Goal: Check status: Check status

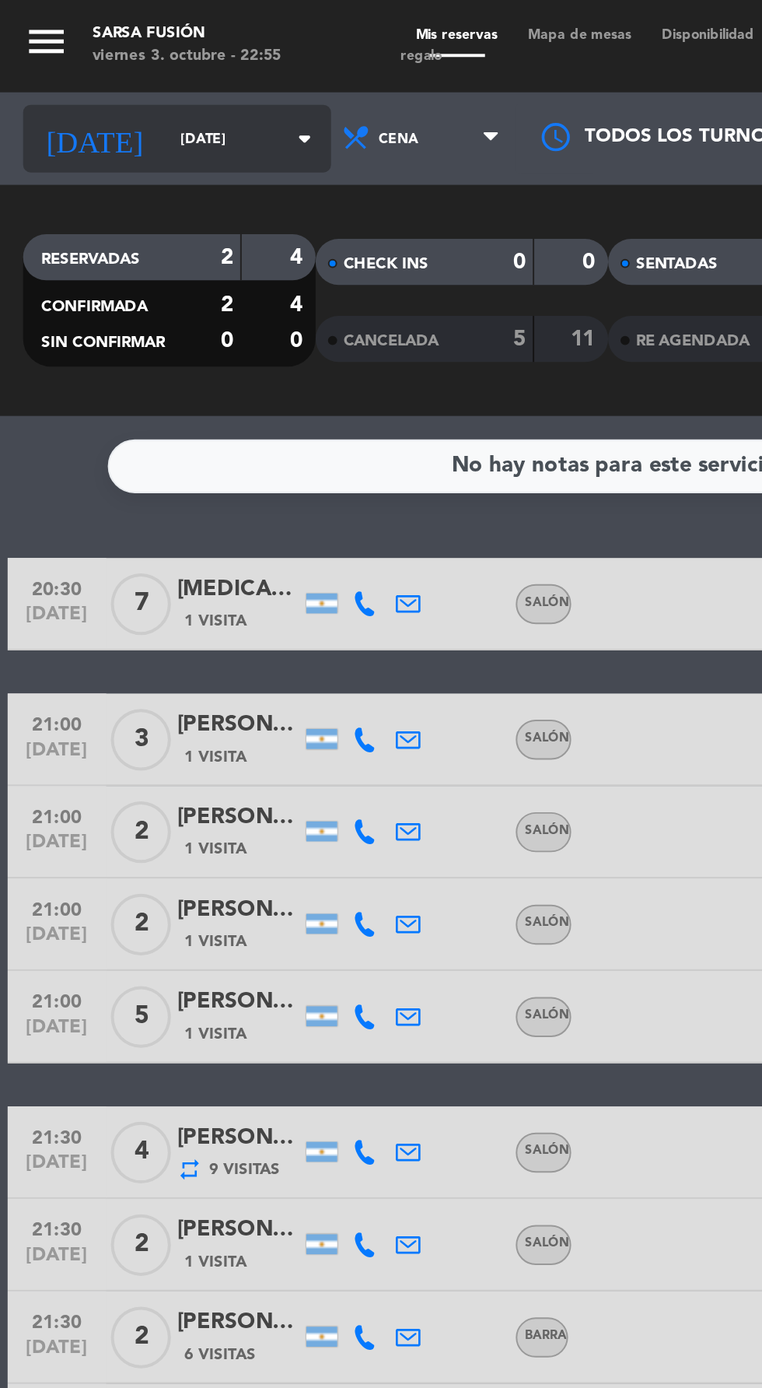
click at [97, 81] on input "[DATE]" at bounding box center [132, 70] width 98 height 24
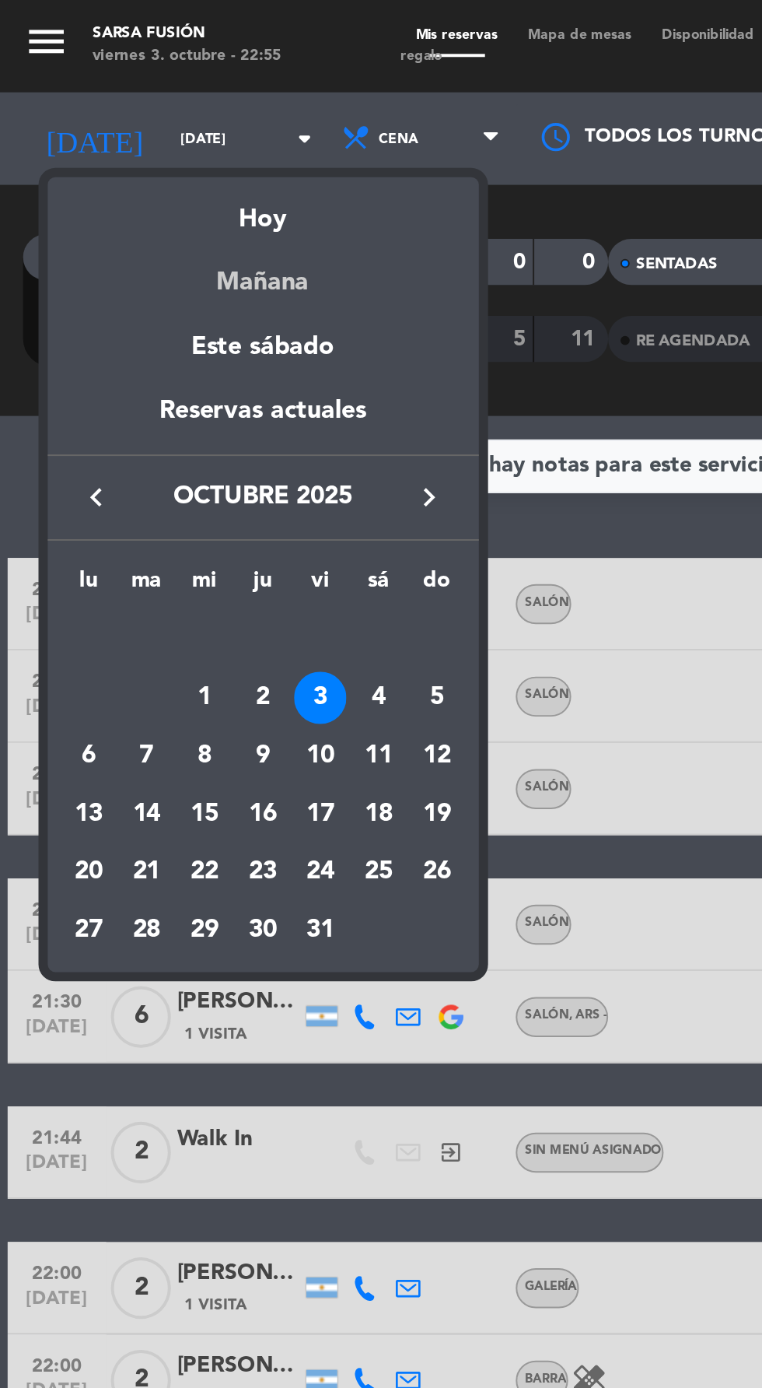
click at [150, 143] on div "Mañana" at bounding box center [133, 137] width 218 height 32
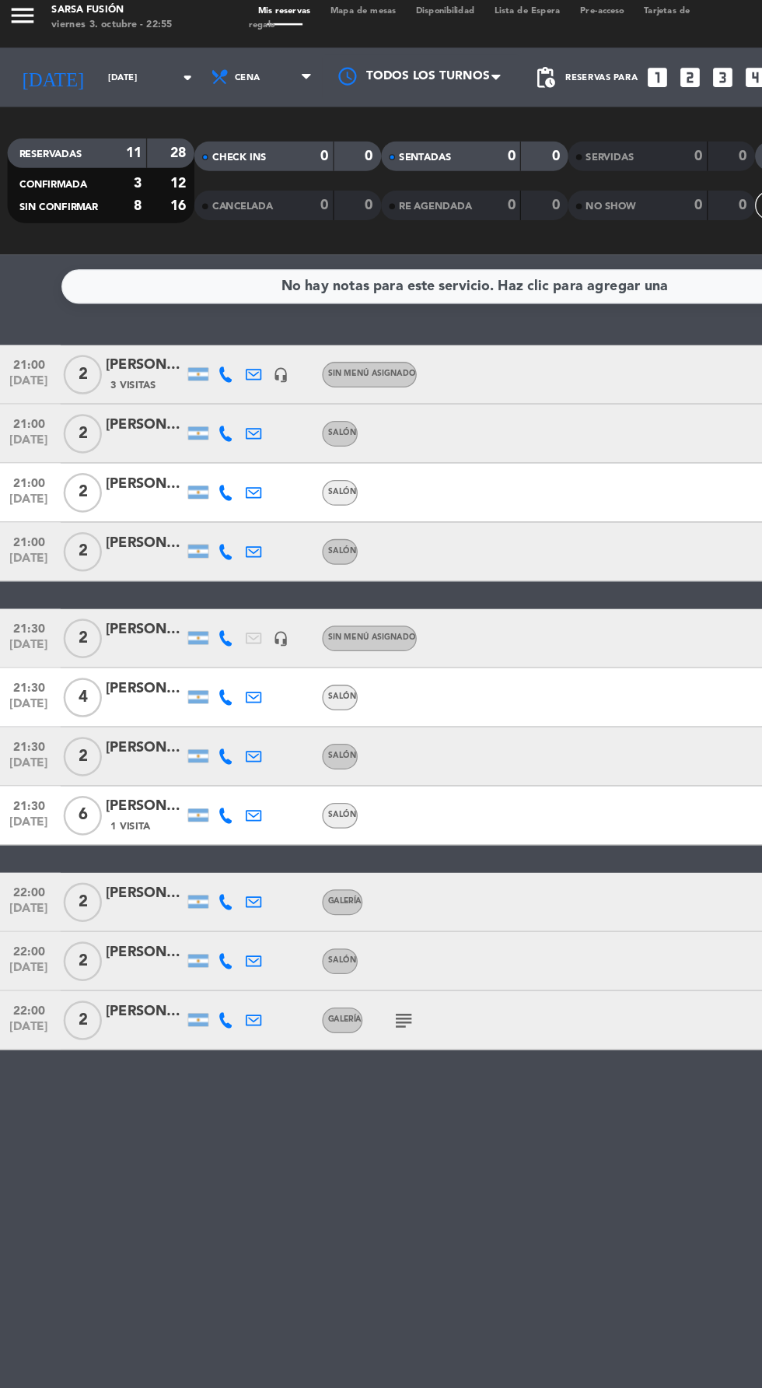
click at [135, 302] on div "[PERSON_NAME]" at bounding box center [120, 298] width 62 height 18
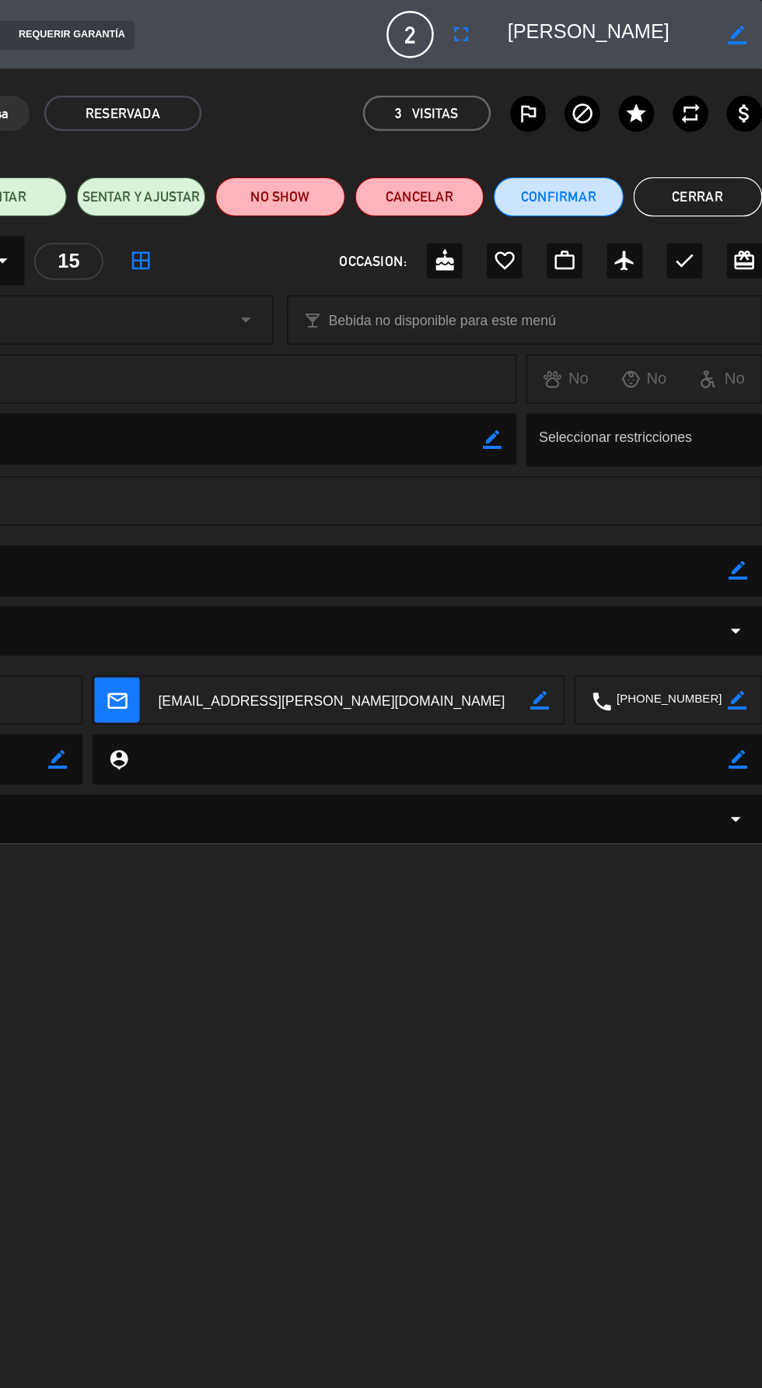
click at [709, 150] on button "Cerrar" at bounding box center [711, 155] width 102 height 31
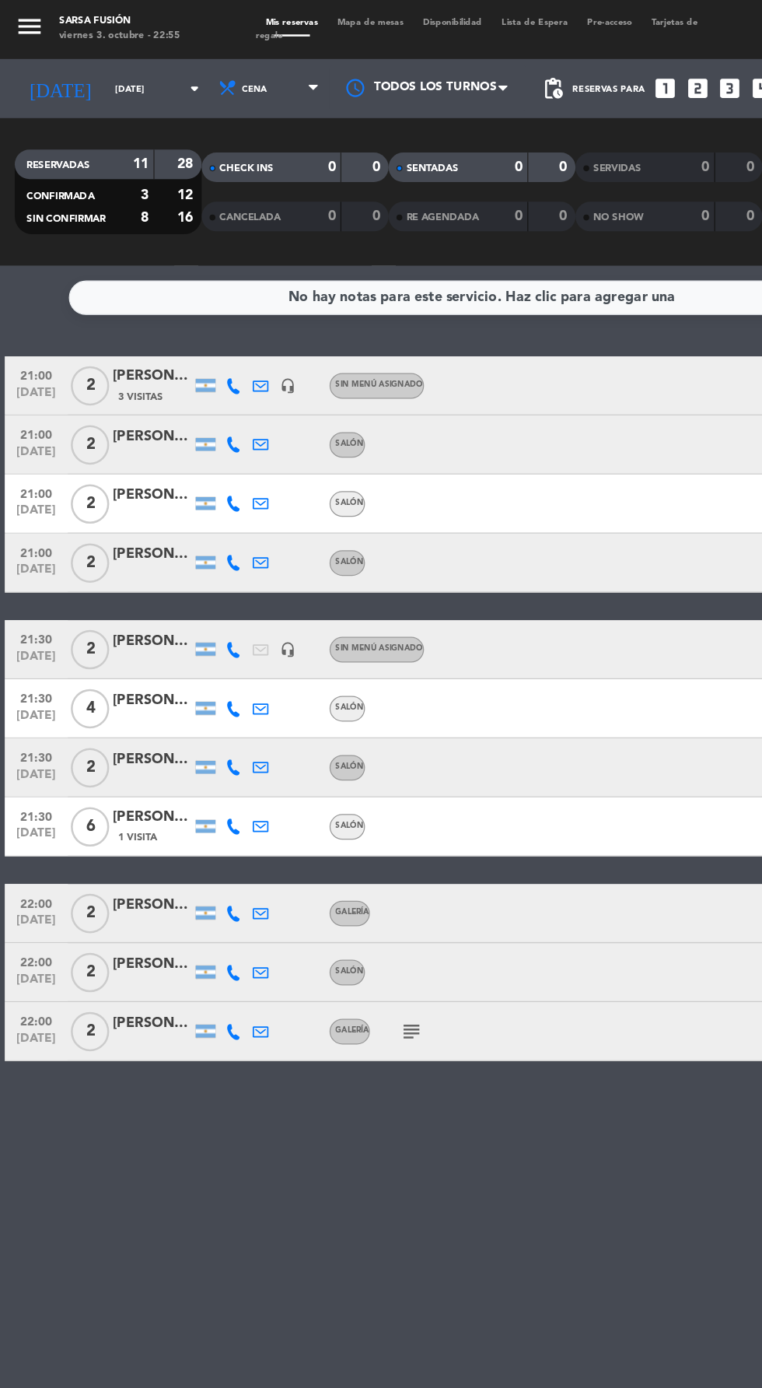
click at [184, 304] on icon at bounding box center [184, 305] width 12 height 12
click at [218, 279] on span at bounding box center [220, 280] width 12 height 12
click at [118, 345] on div "[PERSON_NAME]" at bounding box center [120, 345] width 62 height 18
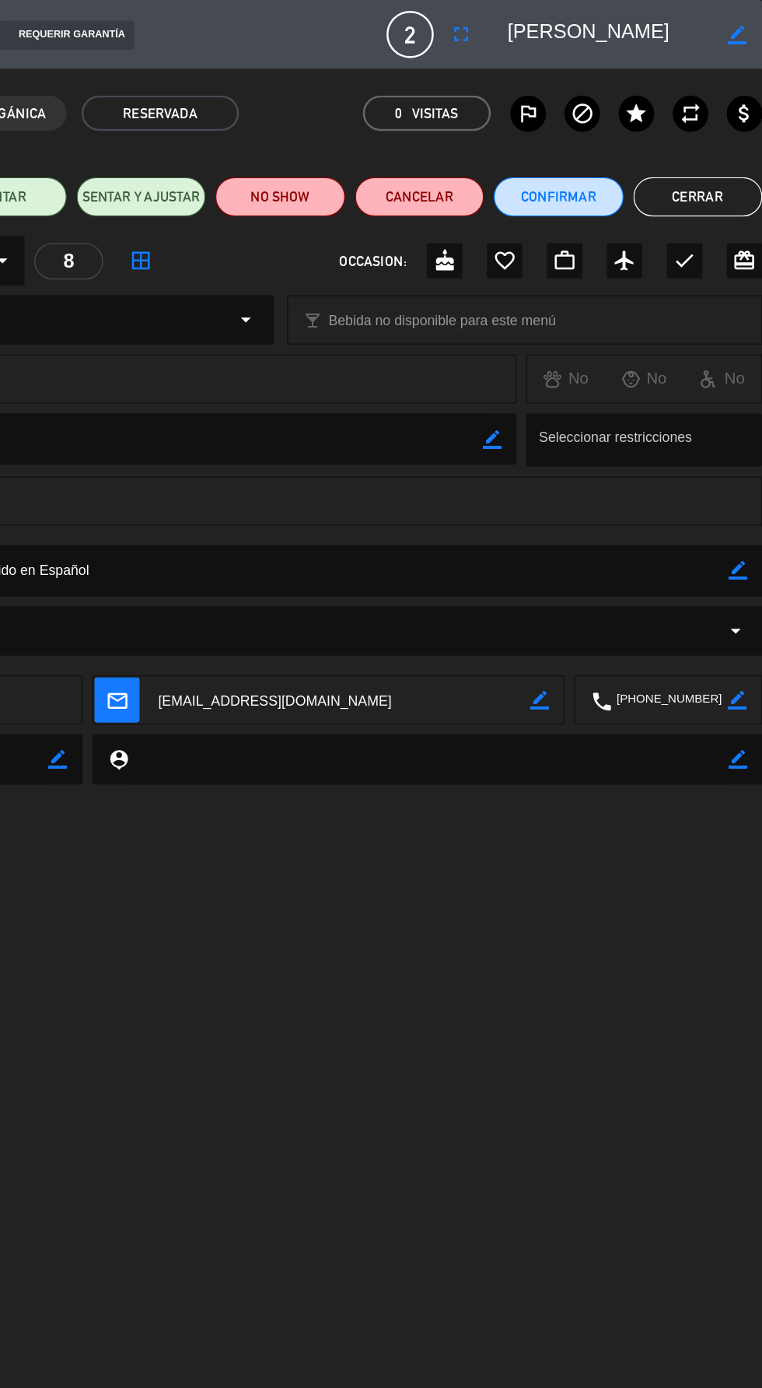
click at [720, 161] on button "Cerrar" at bounding box center [711, 155] width 102 height 31
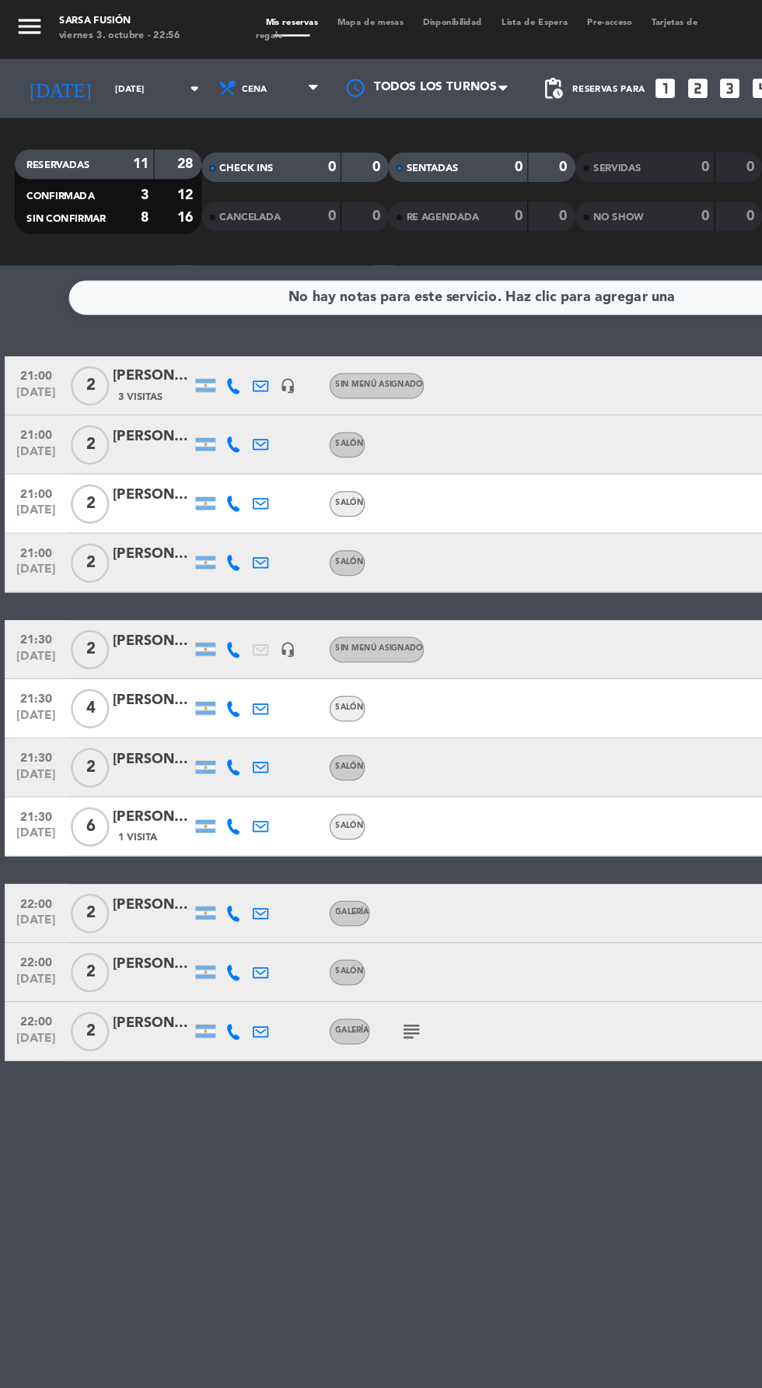
click at [184, 351] on icon at bounding box center [184, 351] width 12 height 12
click at [217, 326] on span at bounding box center [223, 326] width 12 height 12
click at [107, 407] on div at bounding box center [120, 407] width 62 height 12
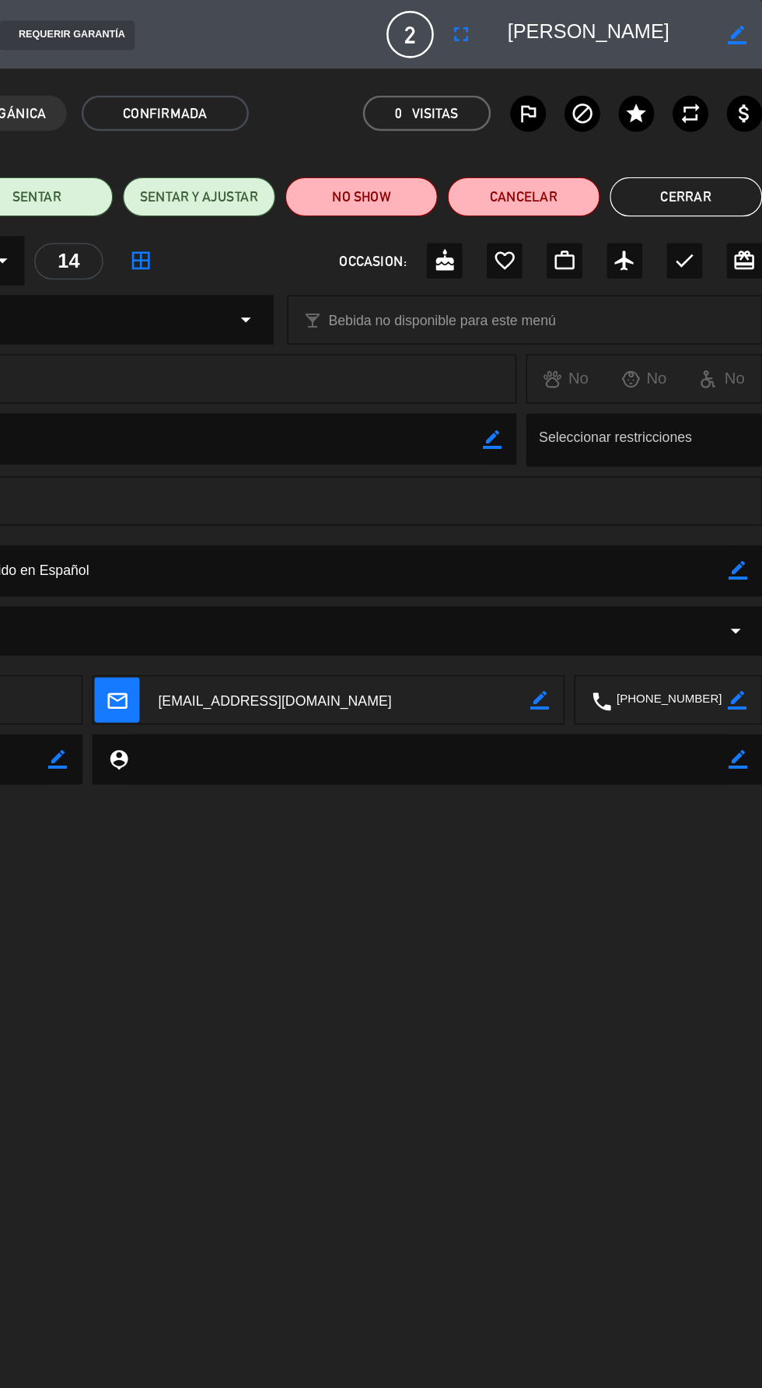
click at [579, 26] on textarea at bounding box center [641, 27] width 161 height 28
click at [707, 145] on button "Cerrar" at bounding box center [702, 155] width 121 height 31
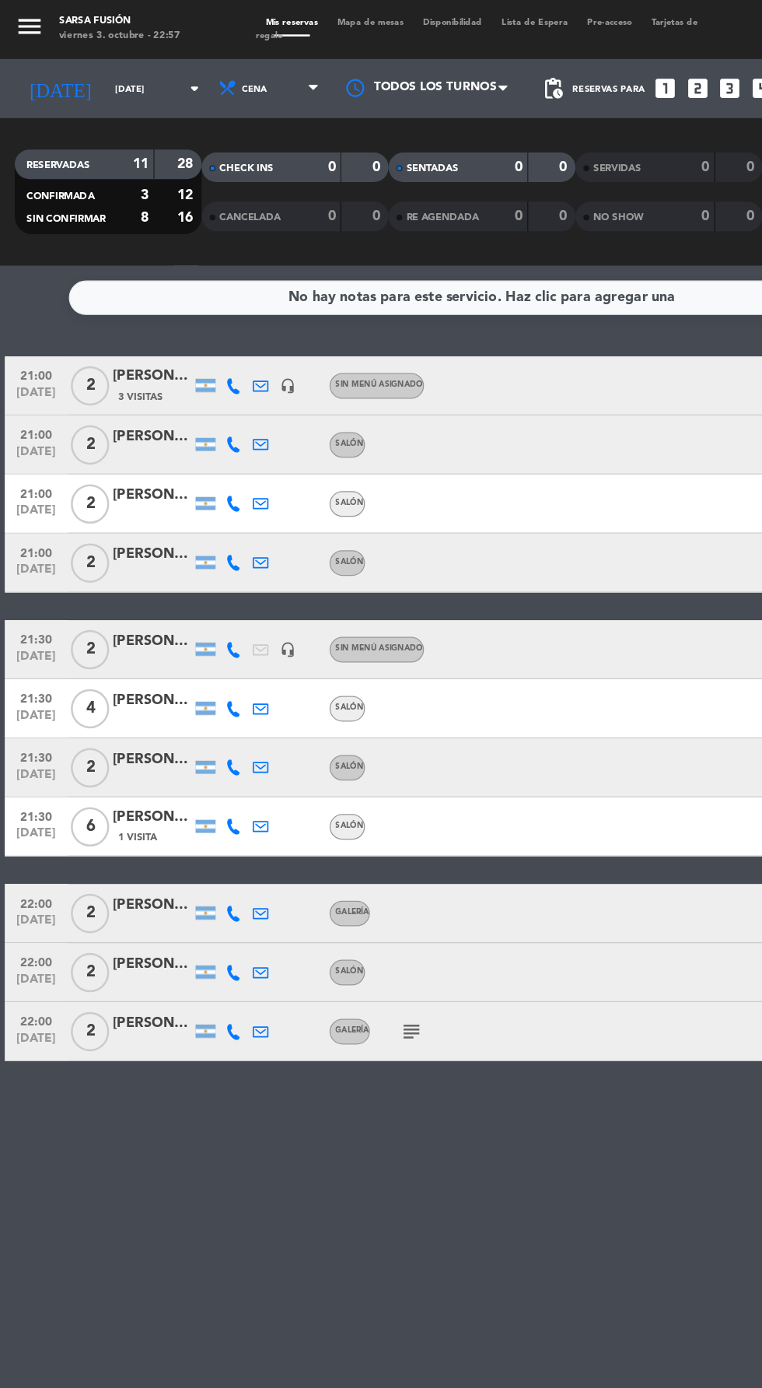
click at [187, 394] on icon at bounding box center [184, 398] width 12 height 12
click at [239, 376] on div at bounding box center [250, 398] width 22 height 46
click at [189, 398] on icon at bounding box center [184, 398] width 12 height 12
click at [217, 373] on span at bounding box center [223, 373] width 12 height 12
click at [131, 440] on div "[PERSON_NAME]" at bounding box center [120, 438] width 62 height 18
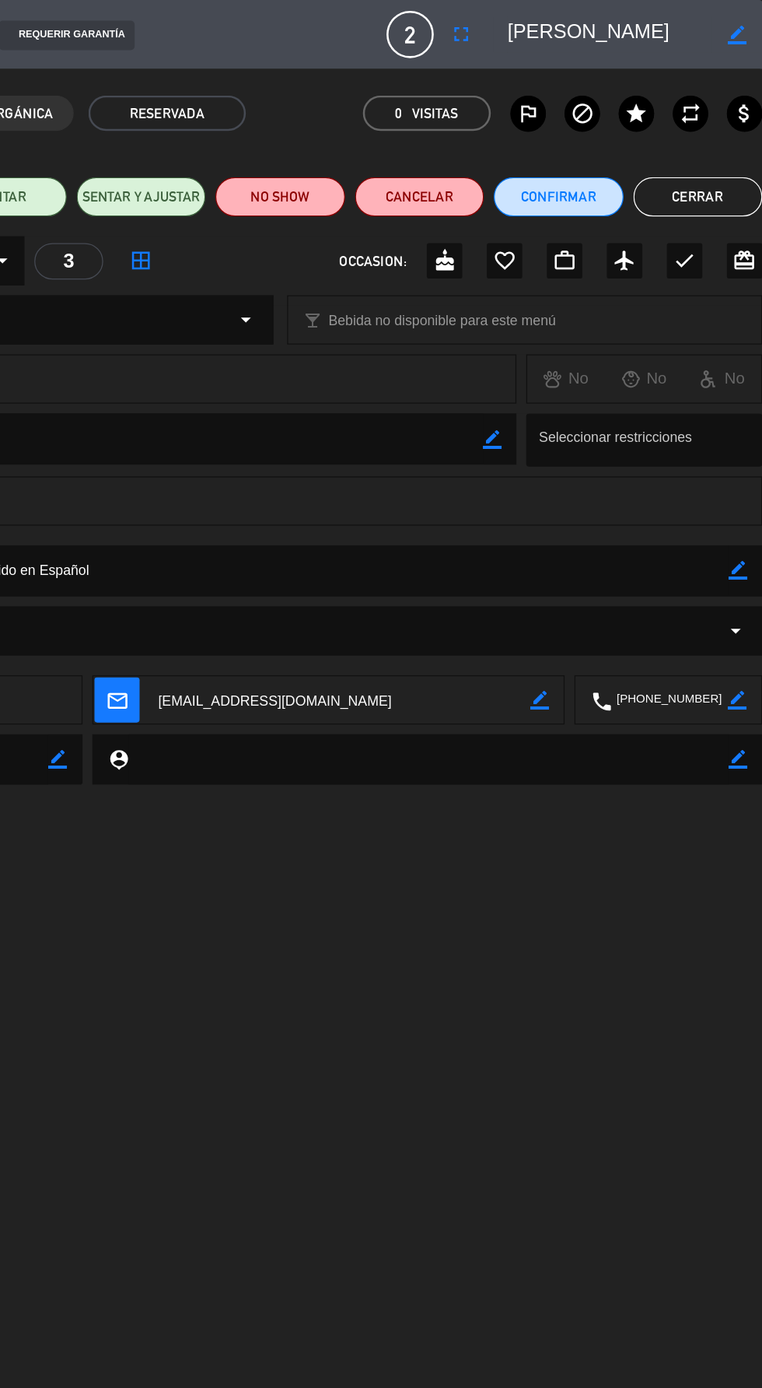
click at [720, 159] on button "Cerrar" at bounding box center [711, 155] width 102 height 31
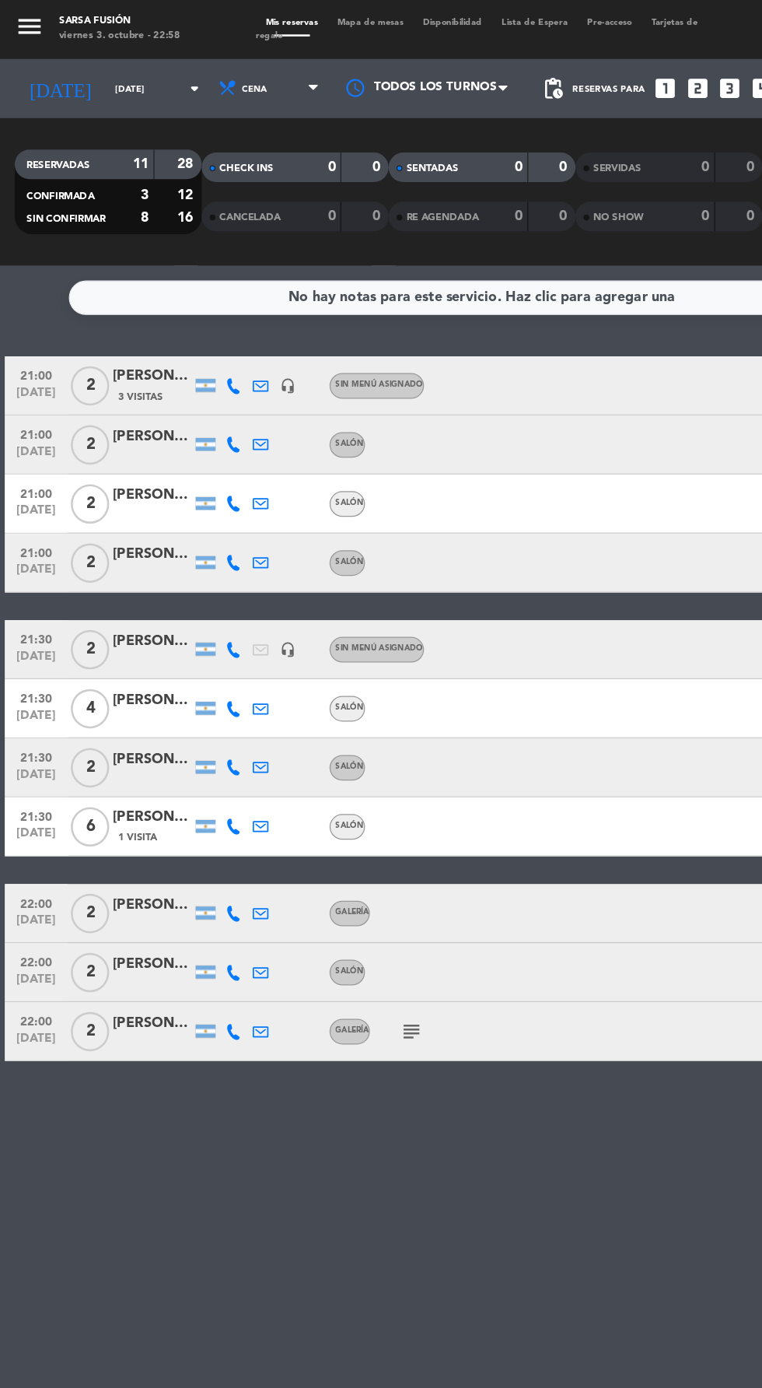
click at [205, 443] on icon at bounding box center [206, 445] width 12 height 12
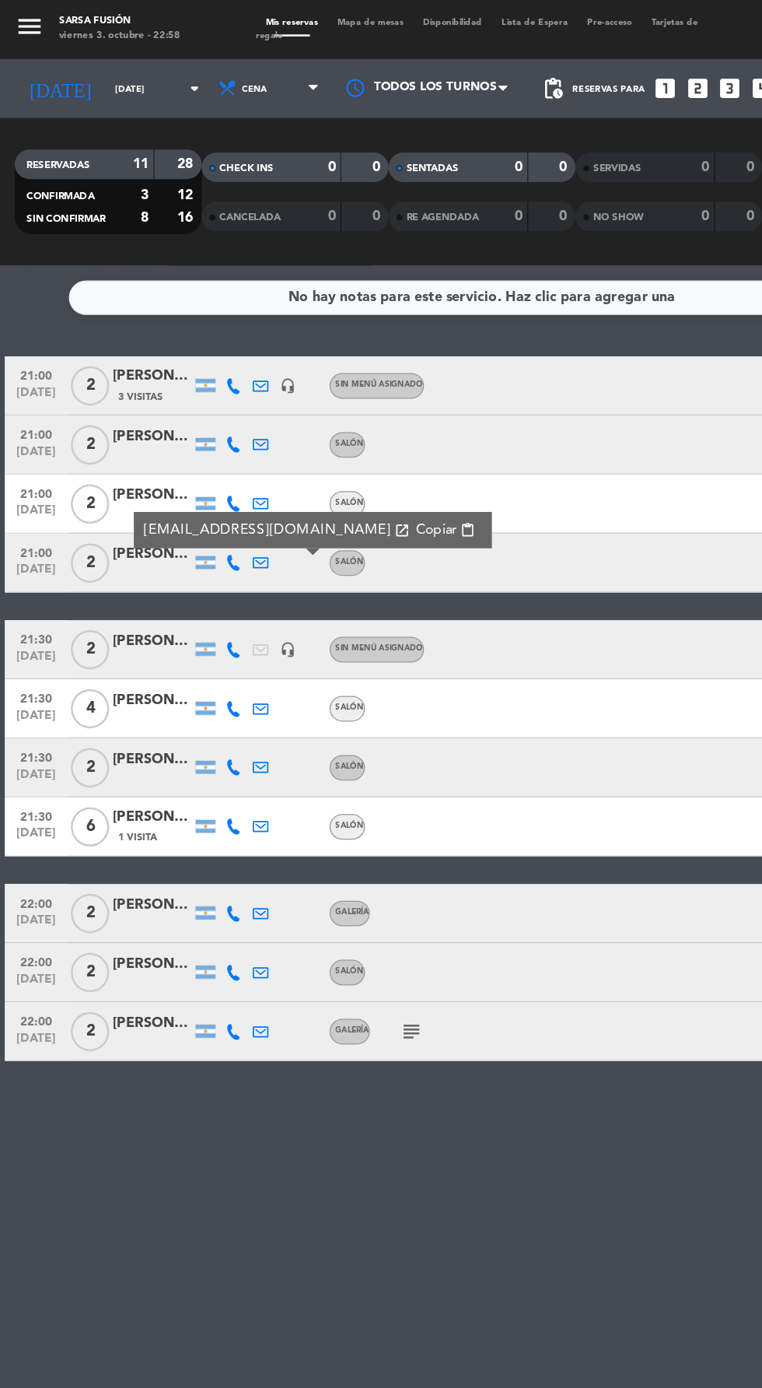
click at [181, 443] on icon at bounding box center [184, 445] width 12 height 12
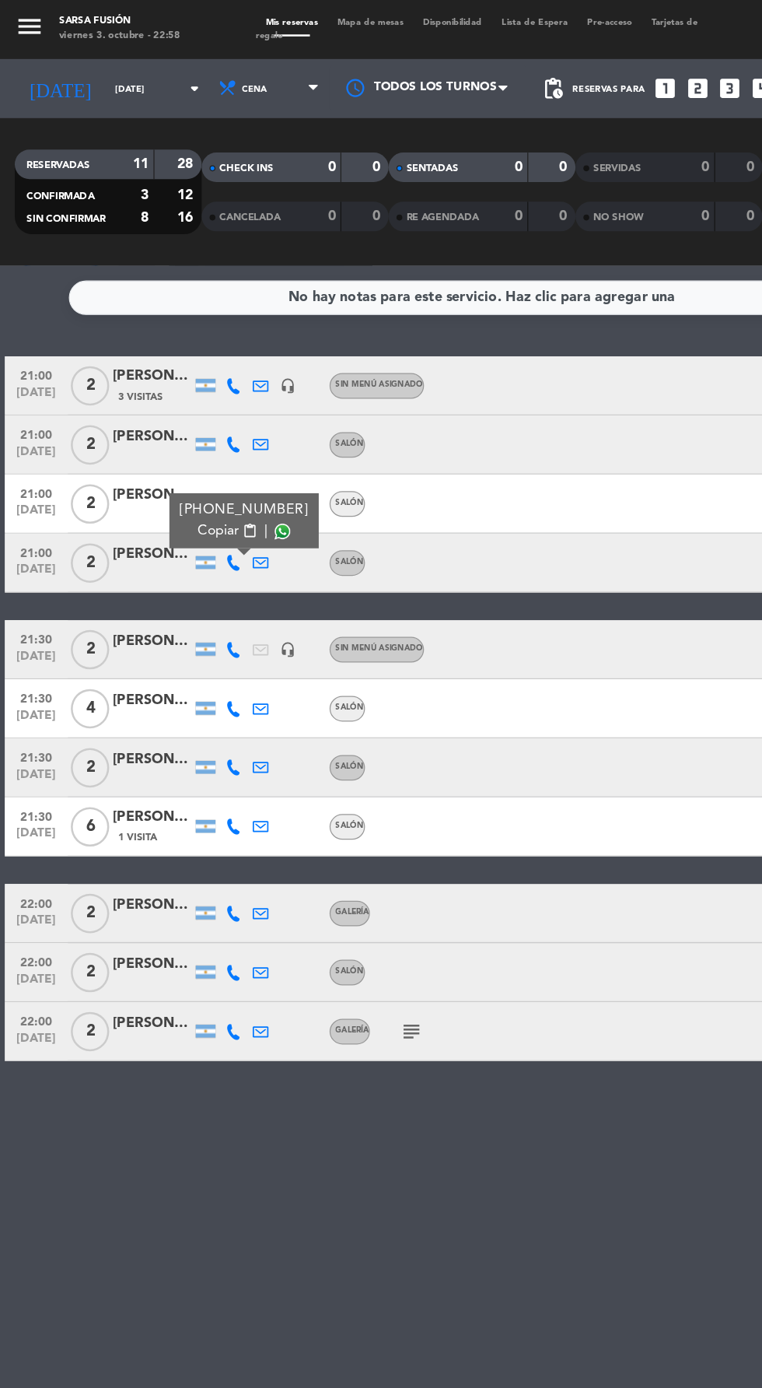
click at [217, 419] on span at bounding box center [223, 420] width 12 height 12
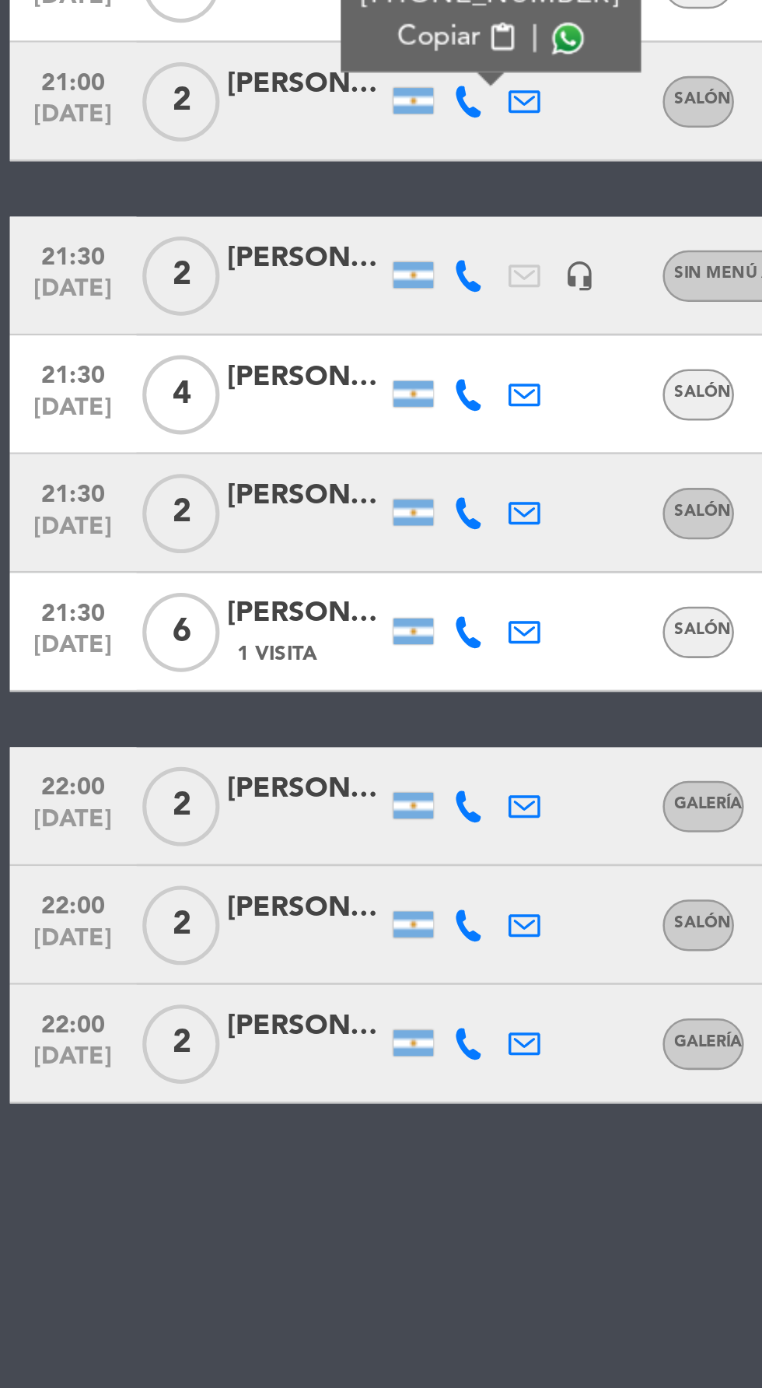
click at [113, 515] on div "[PERSON_NAME]" at bounding box center [120, 507] width 62 height 18
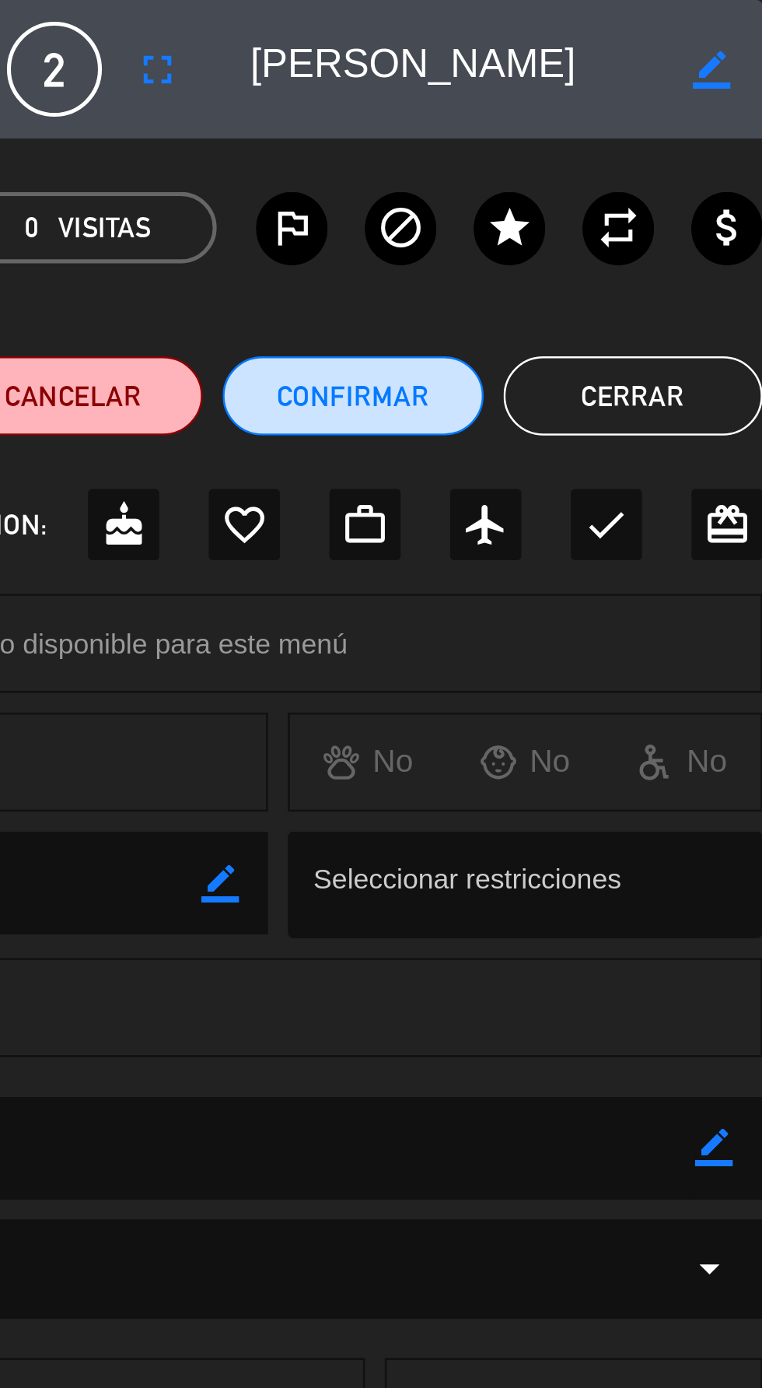
click at [723, 158] on button "Cerrar" at bounding box center [711, 155] width 102 height 31
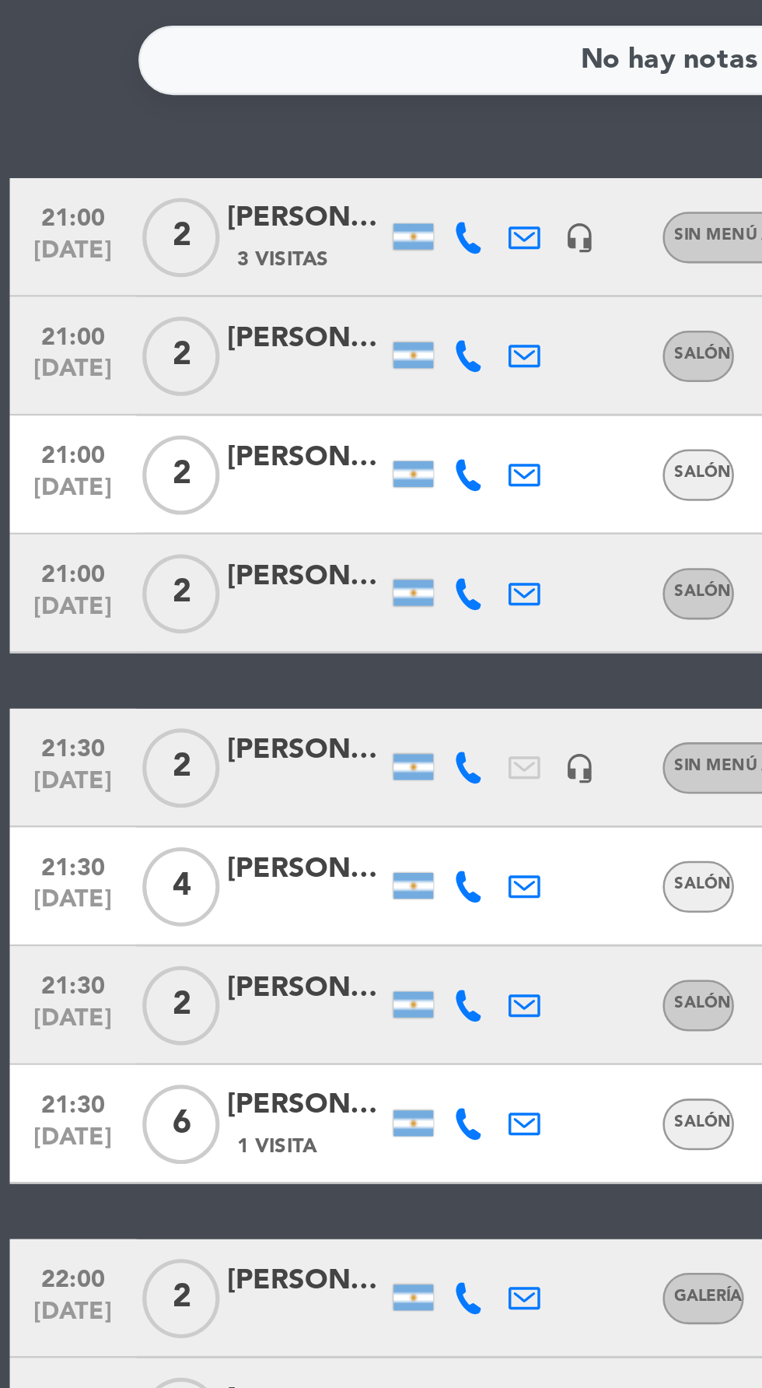
click at [184, 514] on icon at bounding box center [184, 513] width 12 height 12
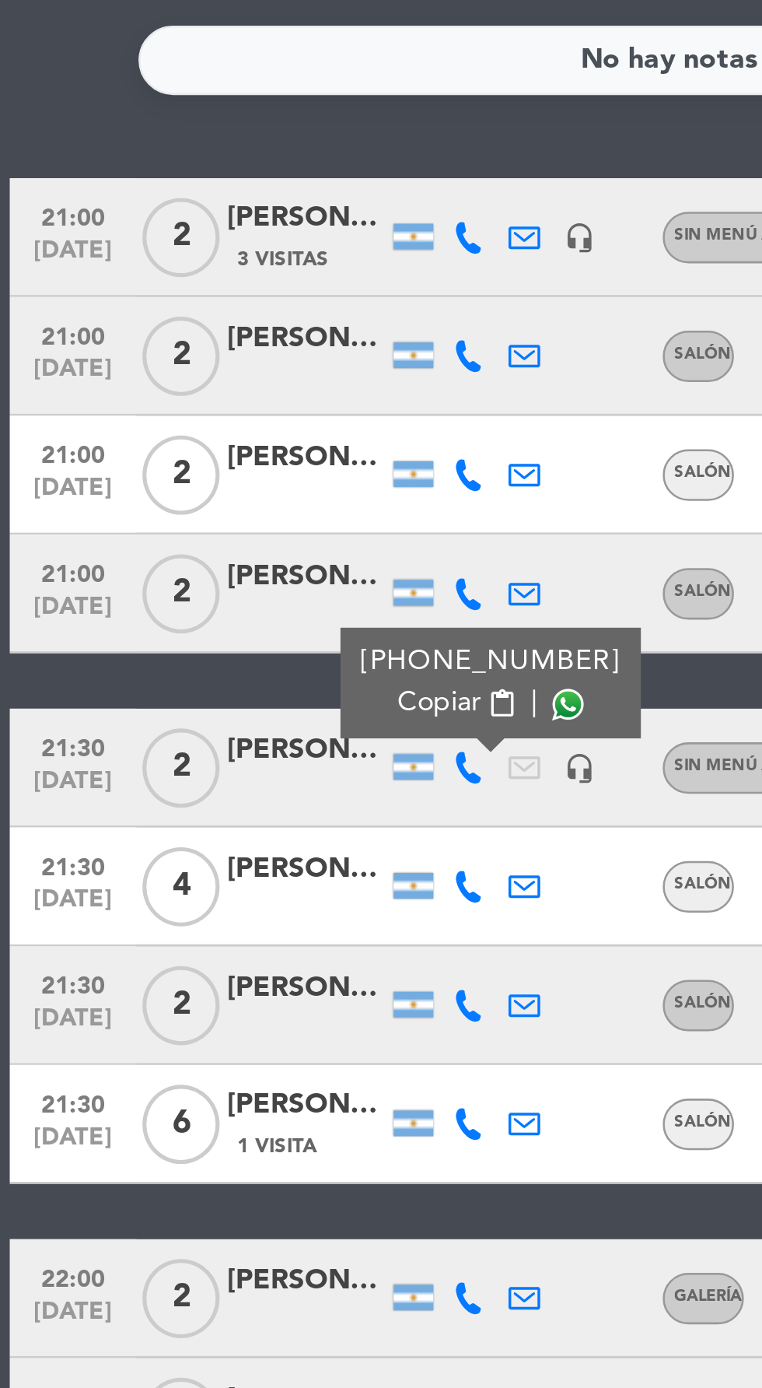
click at [219, 488] on span at bounding box center [223, 488] width 12 height 12
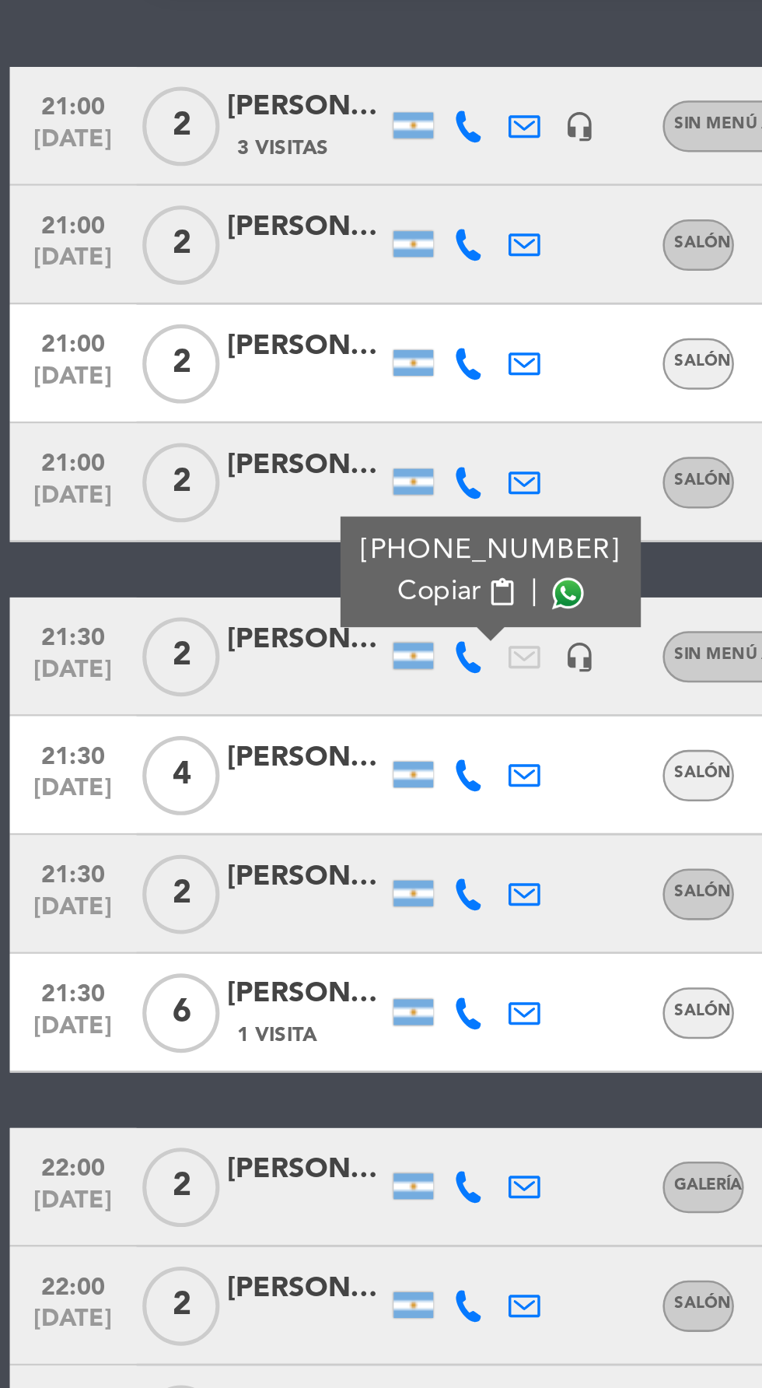
click at [99, 563] on div at bounding box center [120, 568] width 62 height 12
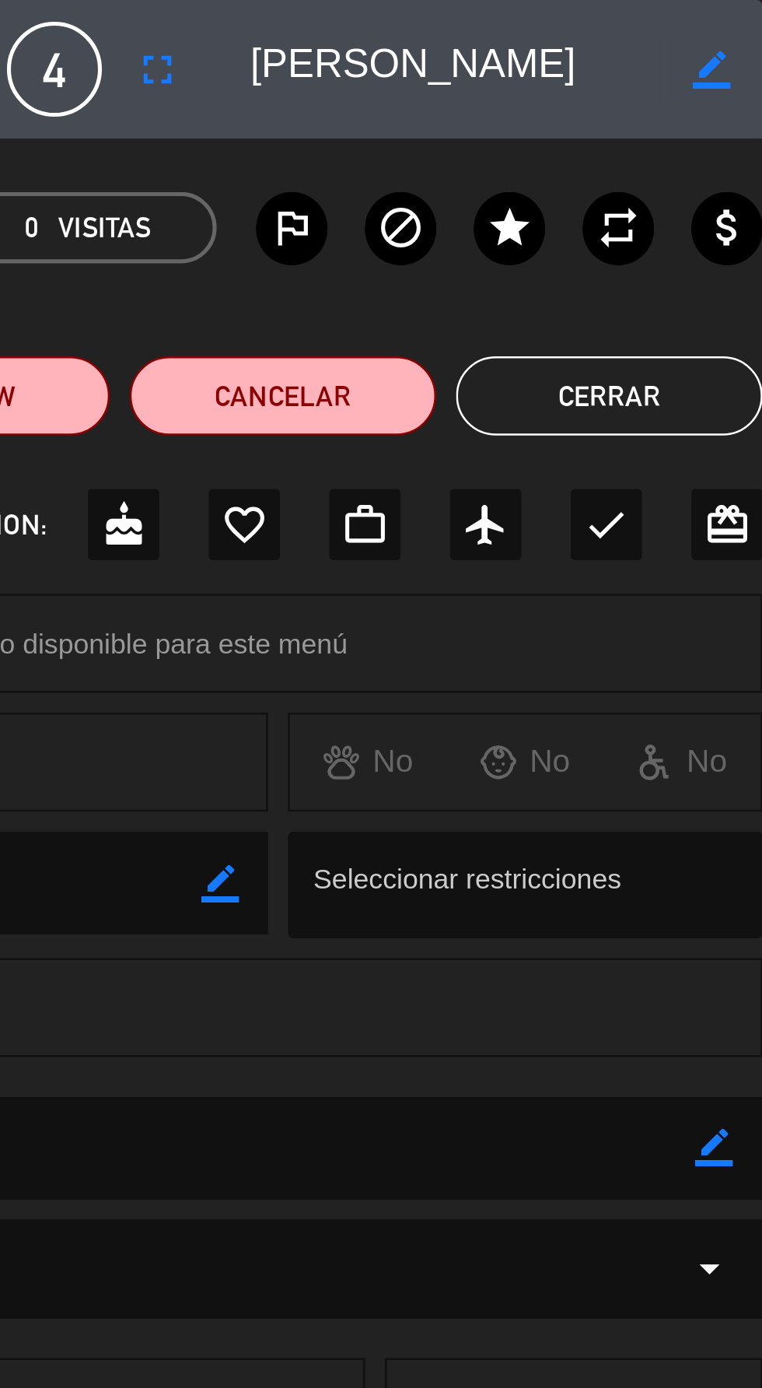
click at [723, 162] on button "Cerrar" at bounding box center [702, 155] width 121 height 31
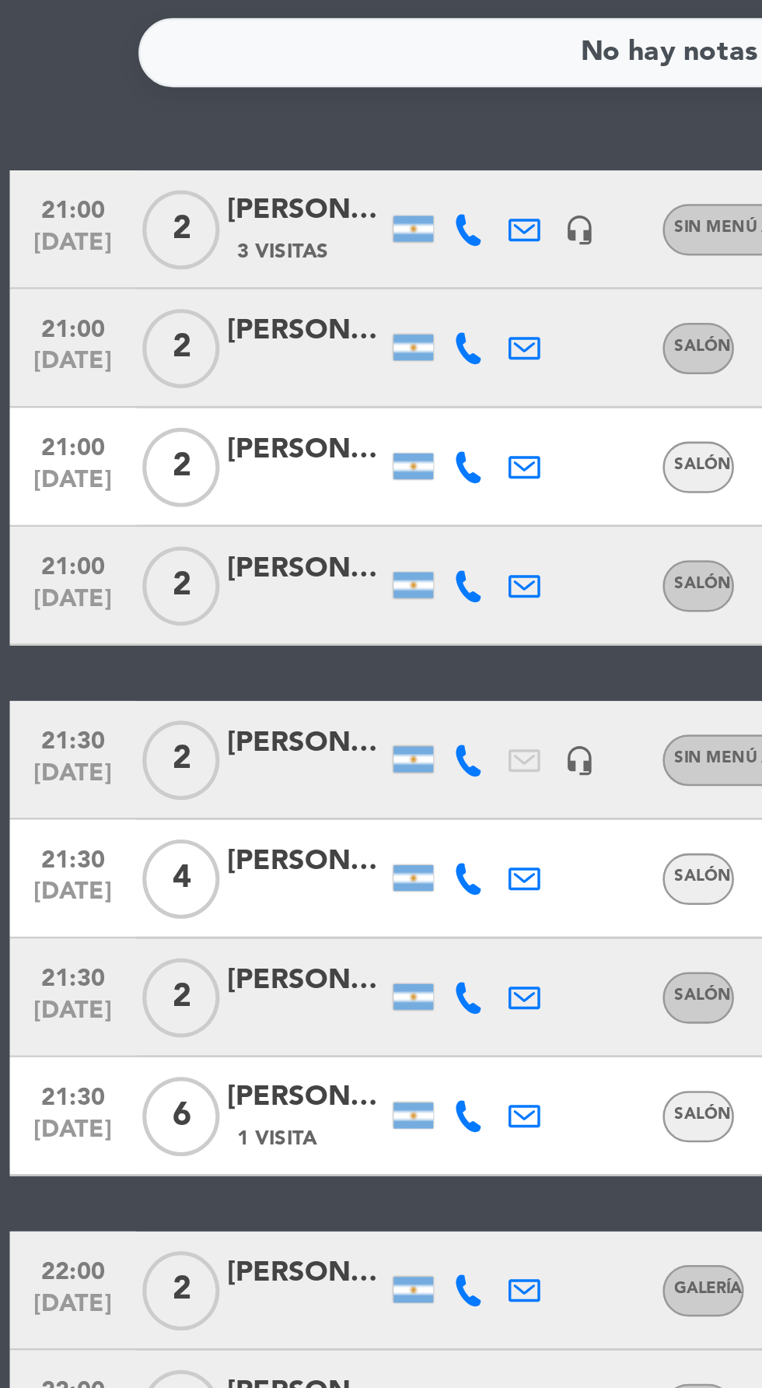
click at [184, 562] on icon at bounding box center [184, 560] width 12 height 12
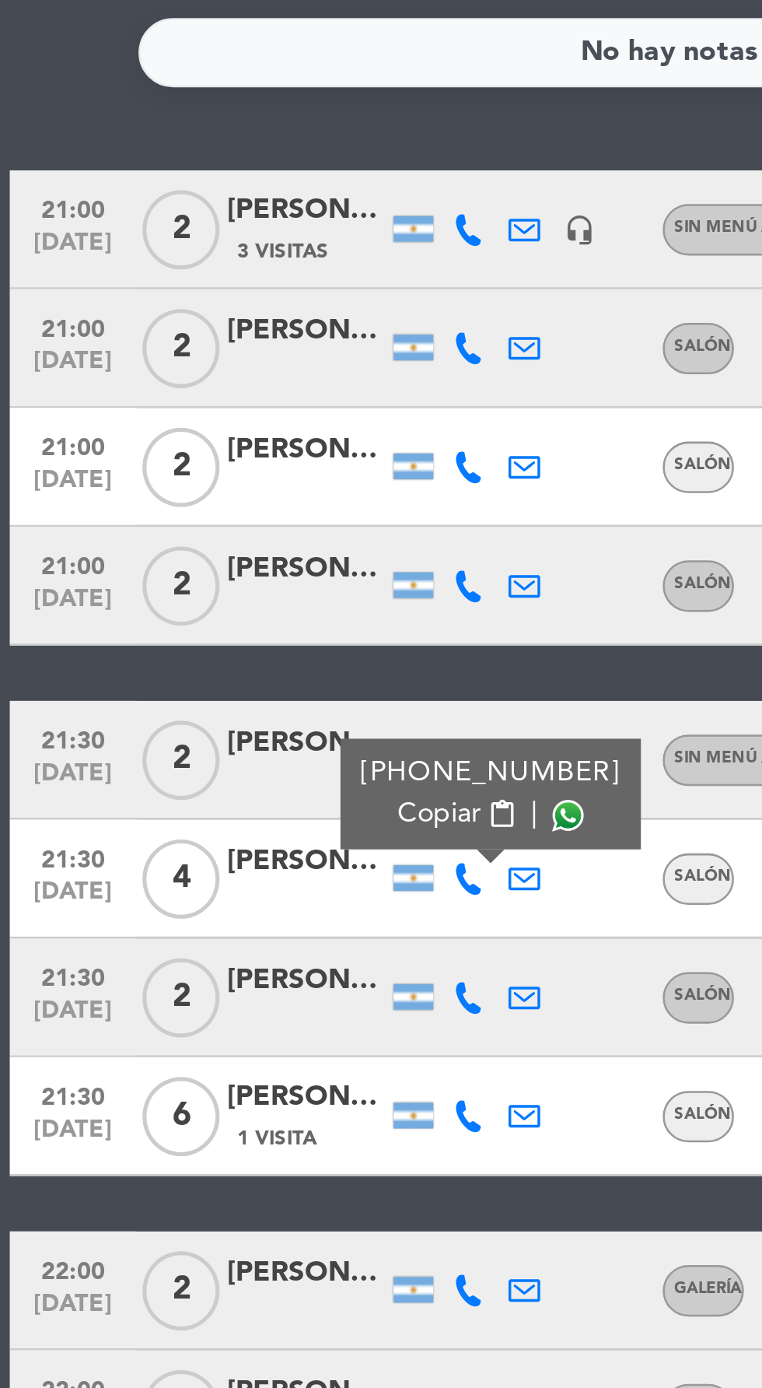
click at [217, 541] on span at bounding box center [223, 535] width 12 height 12
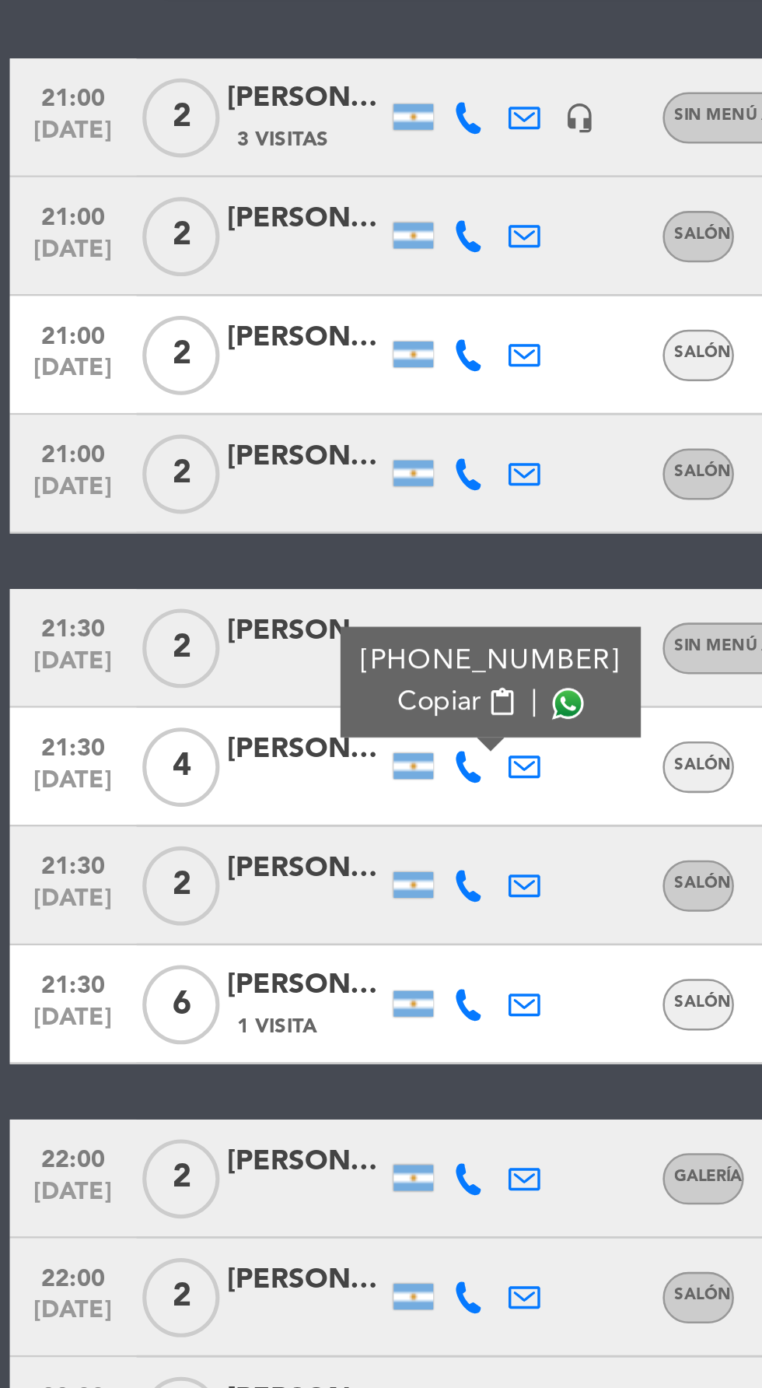
click at [217, 536] on span at bounding box center [223, 535] width 12 height 12
click at [140, 609] on div at bounding box center [120, 615] width 62 height 12
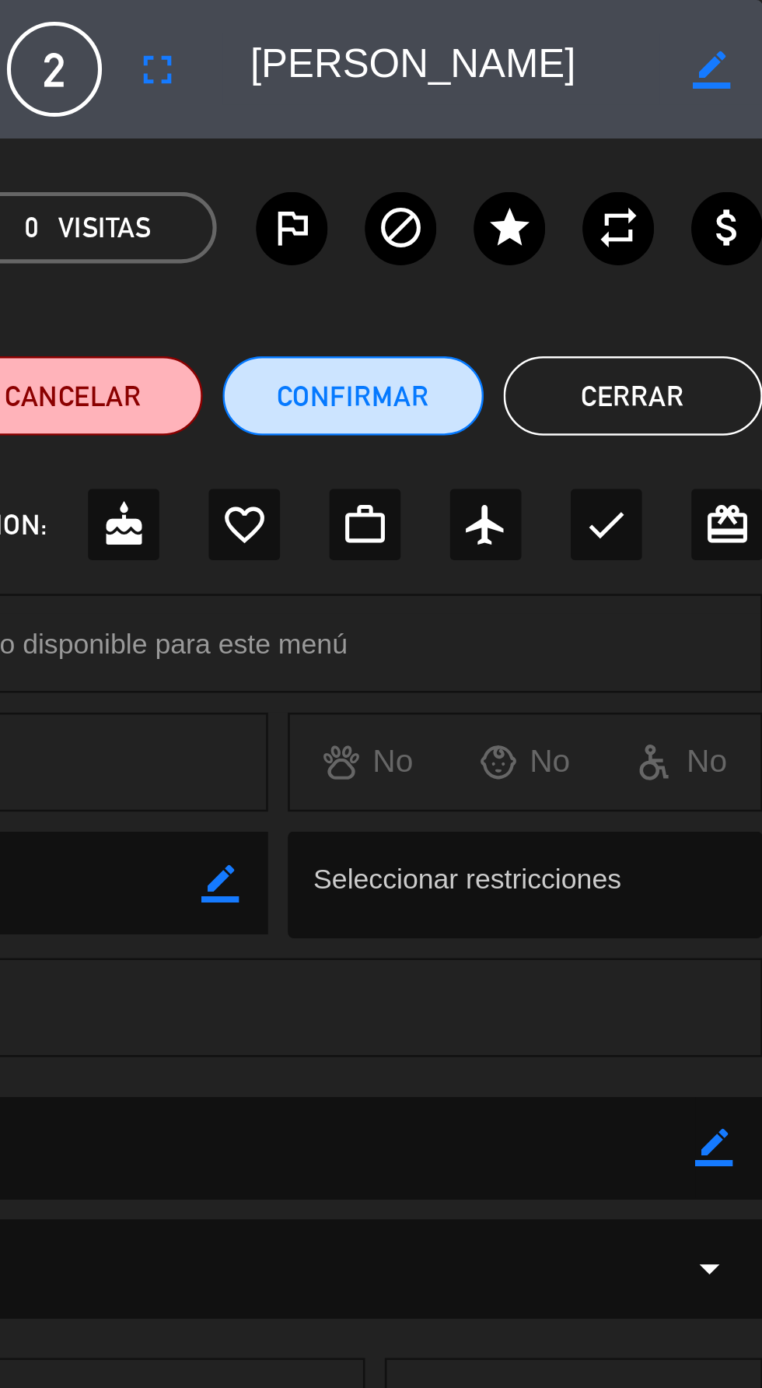
click at [716, 156] on button "Cerrar" at bounding box center [711, 155] width 102 height 31
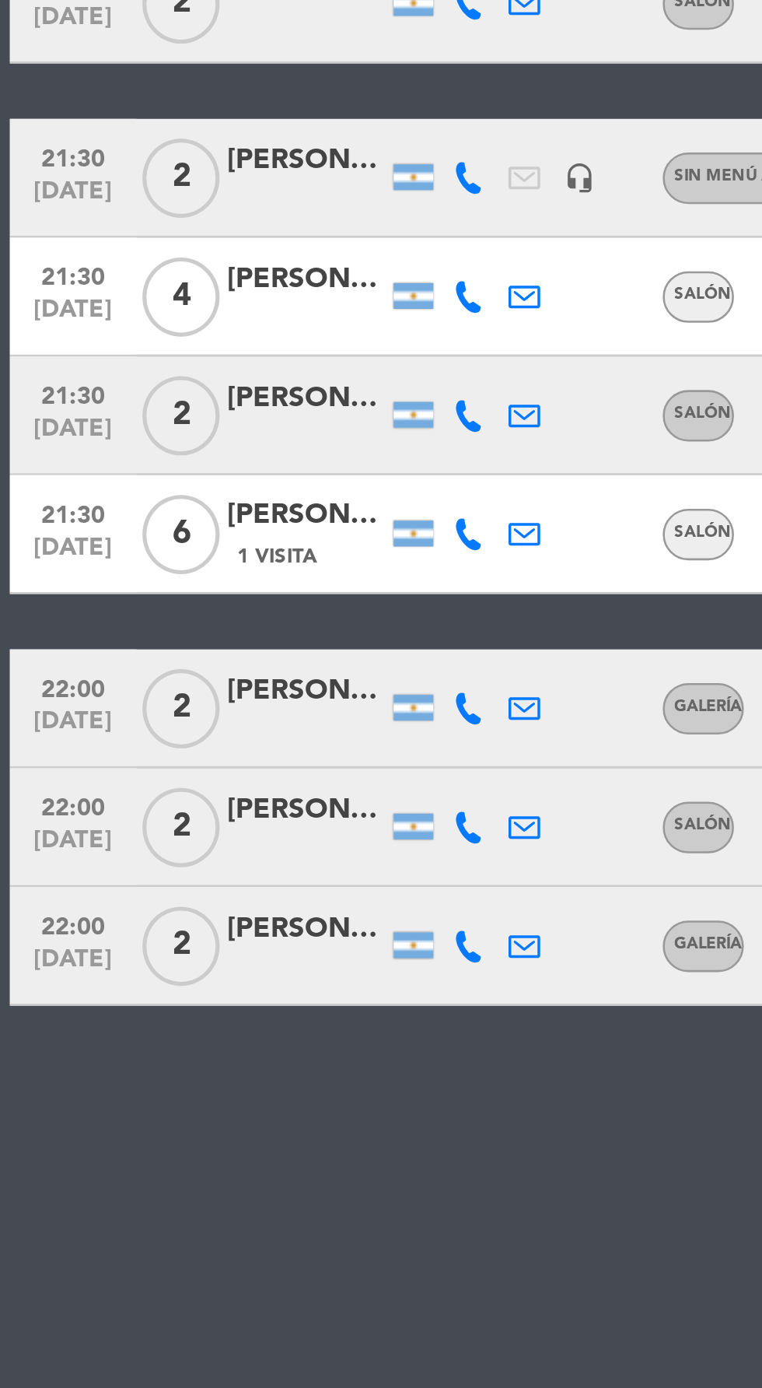
click at [189, 607] on icon at bounding box center [184, 606] width 12 height 12
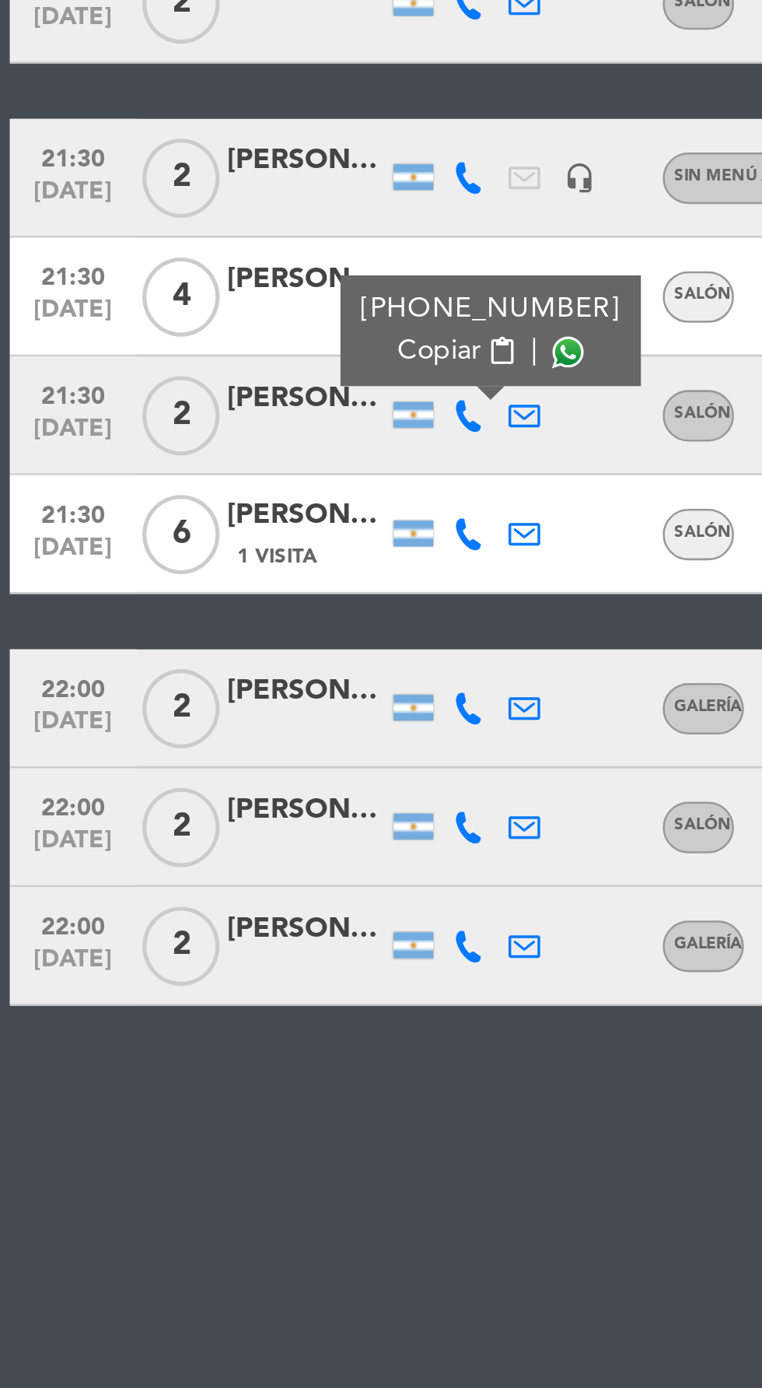
click at [218, 581] on span at bounding box center [223, 582] width 12 height 12
click at [187, 654] on icon at bounding box center [184, 653] width 12 height 12
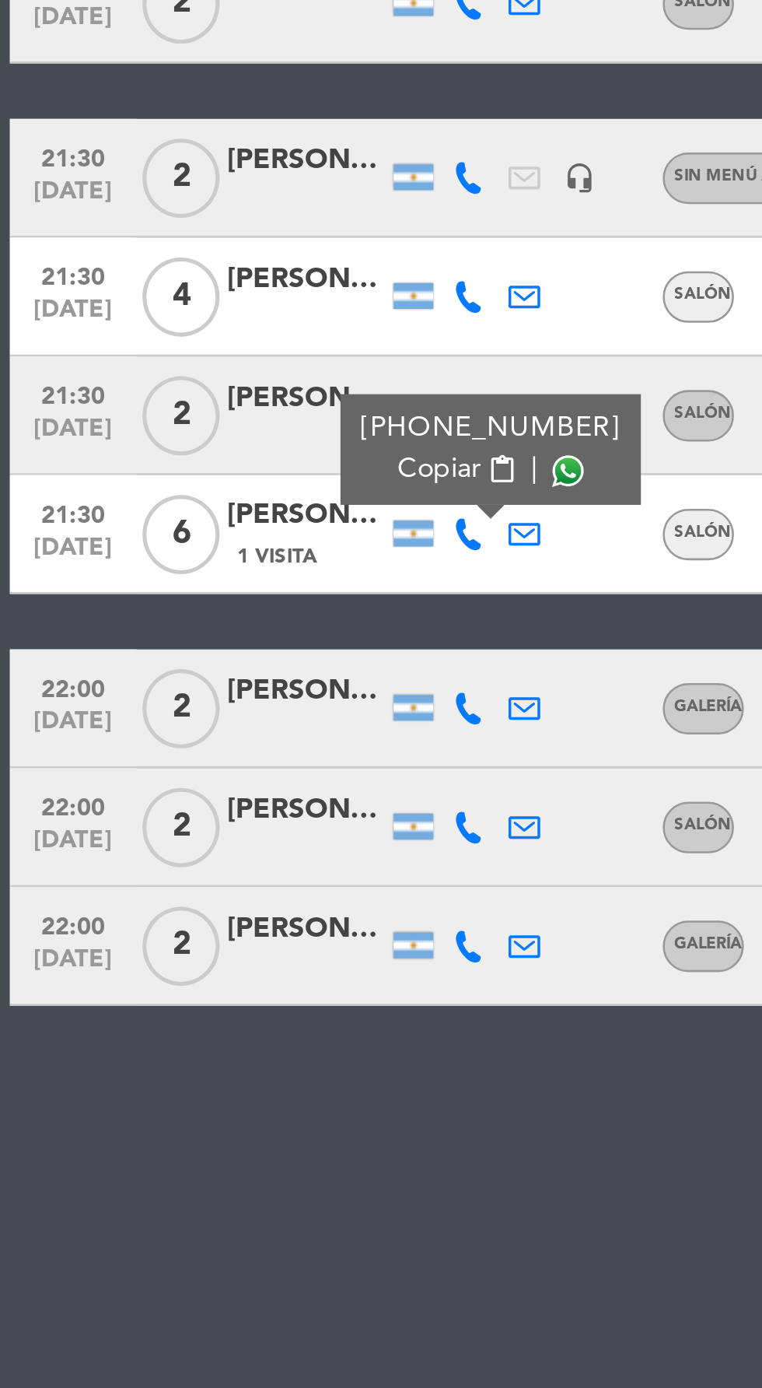
click at [119, 652] on div "[PERSON_NAME]" at bounding box center [120, 646] width 62 height 18
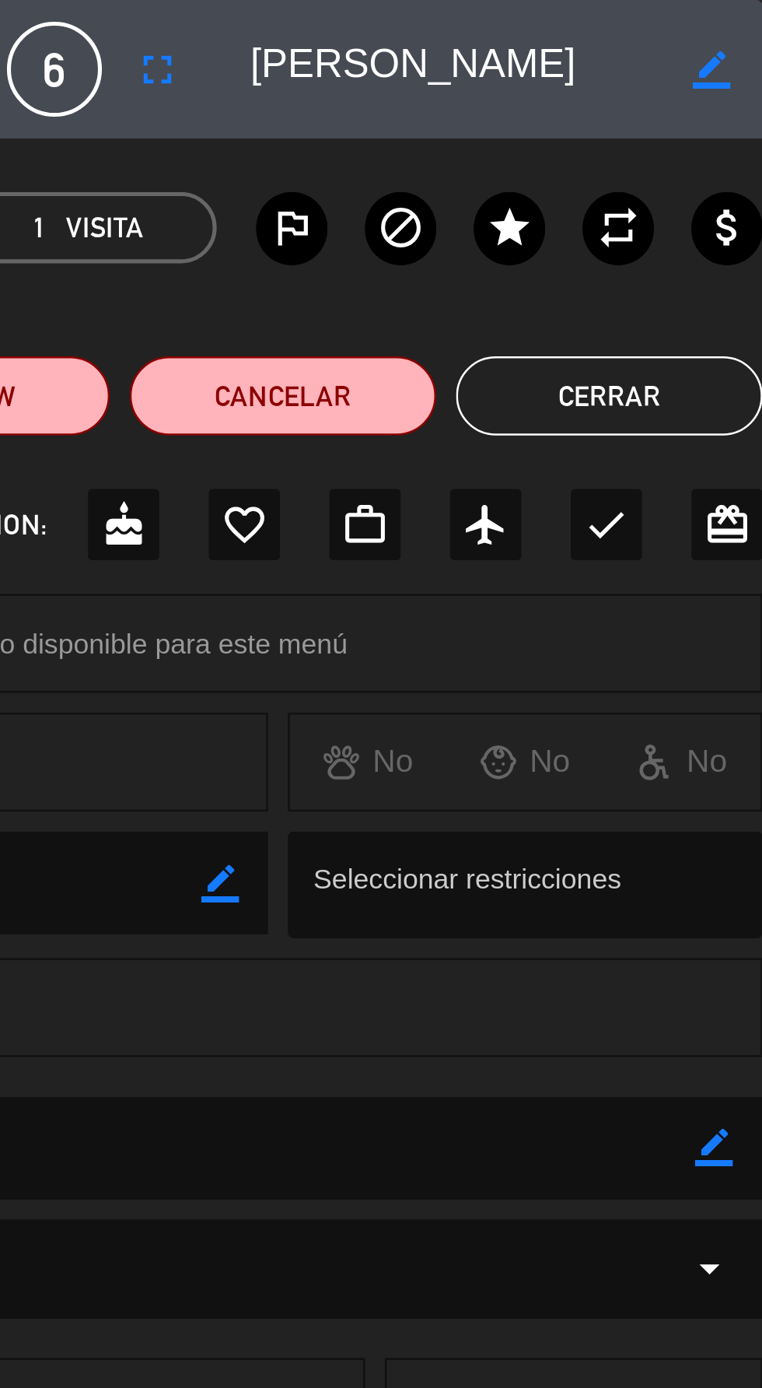
click at [721, 163] on button "Cerrar" at bounding box center [702, 155] width 121 height 31
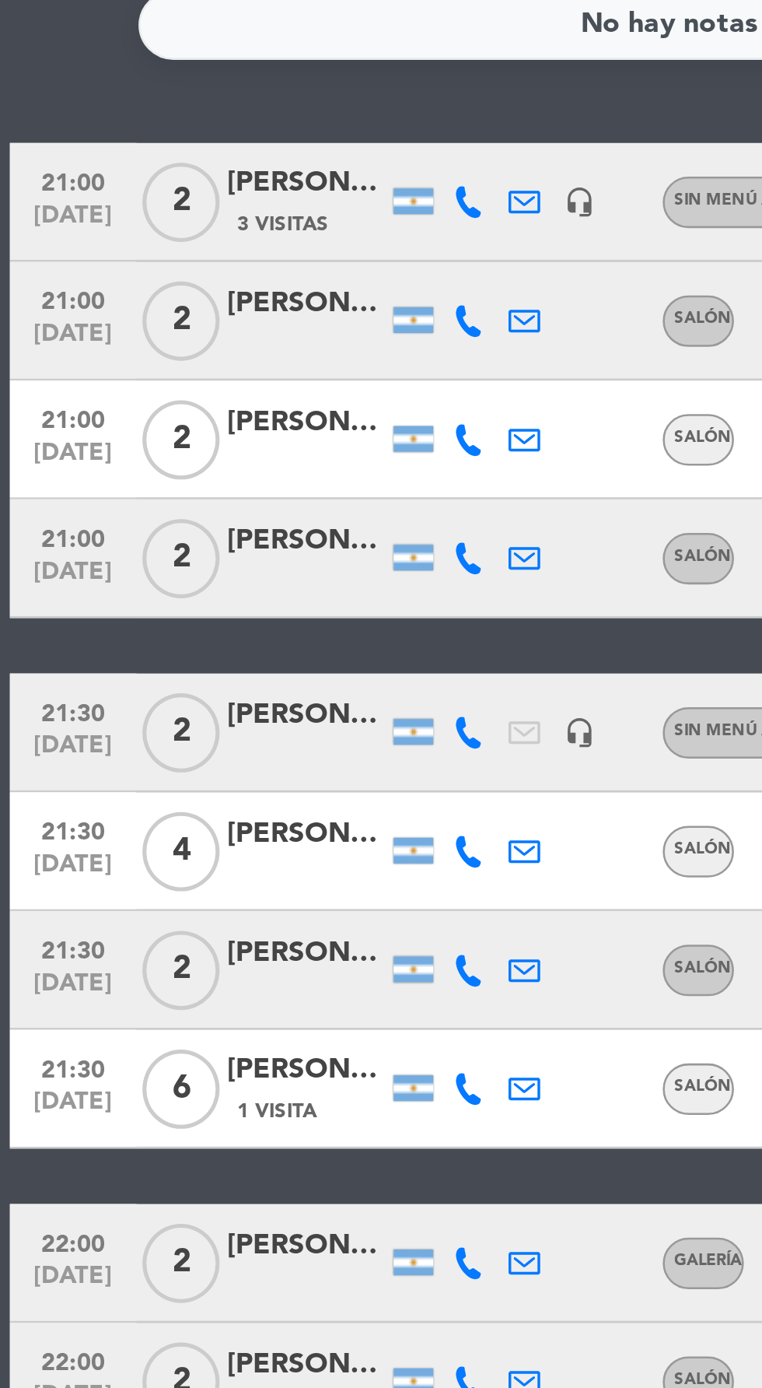
click at [183, 657] on icon at bounding box center [184, 653] width 12 height 12
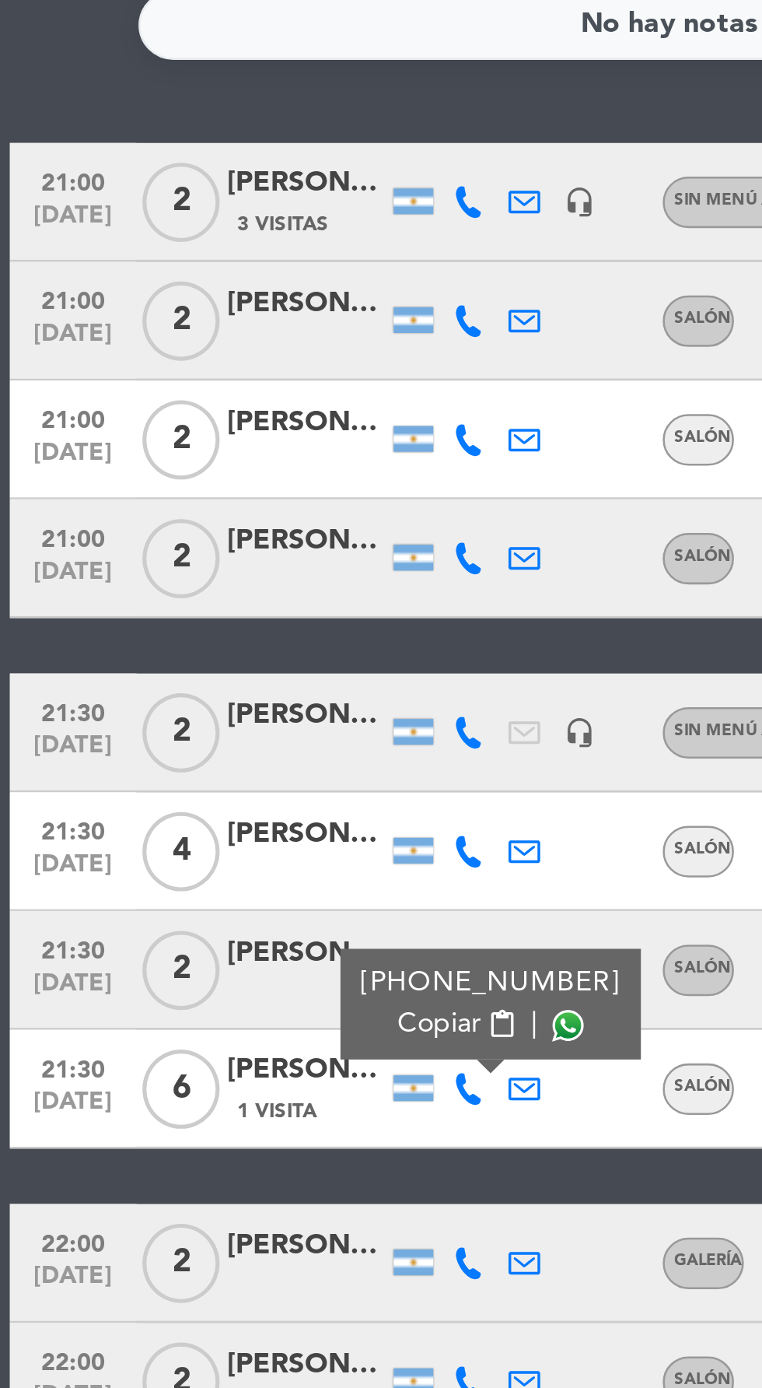
click at [217, 632] on span at bounding box center [223, 628] width 12 height 12
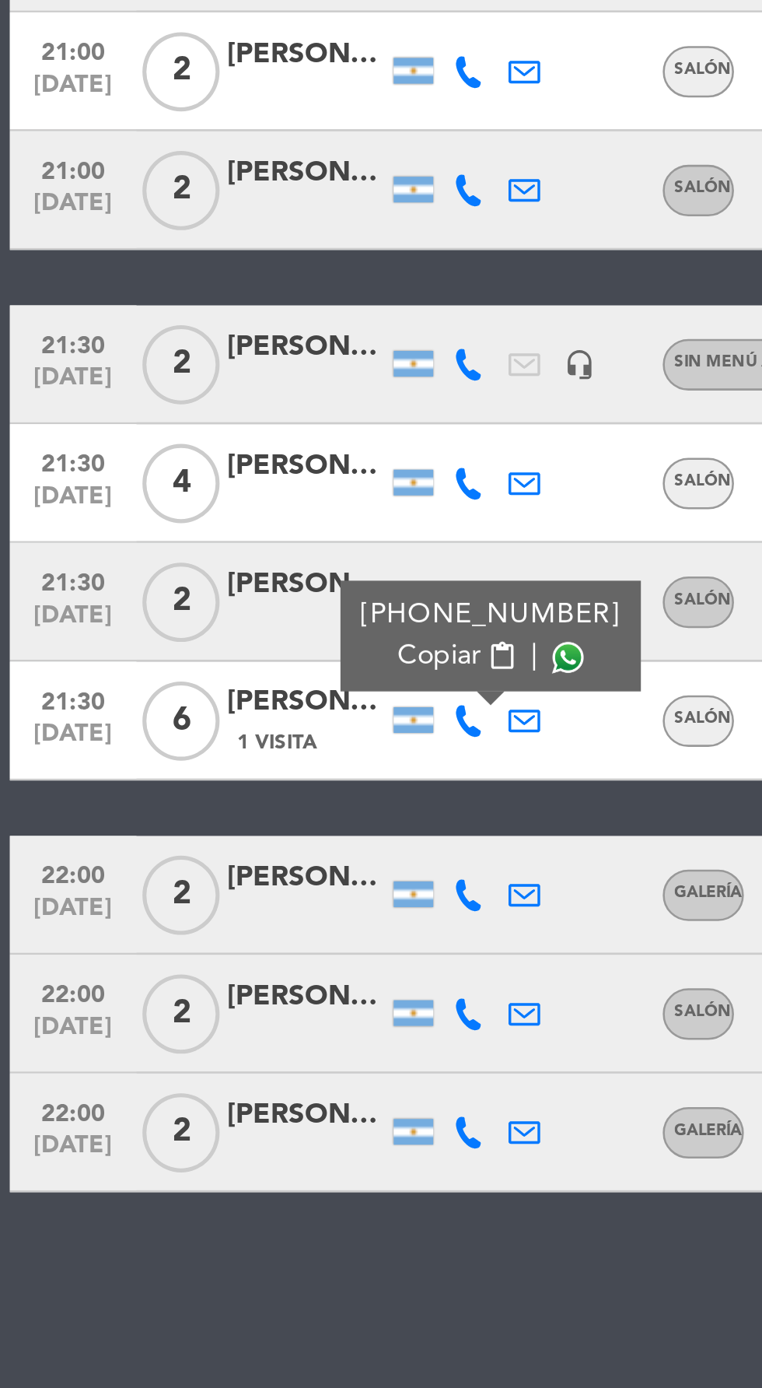
click at [122, 729] on div at bounding box center [120, 730] width 62 height 12
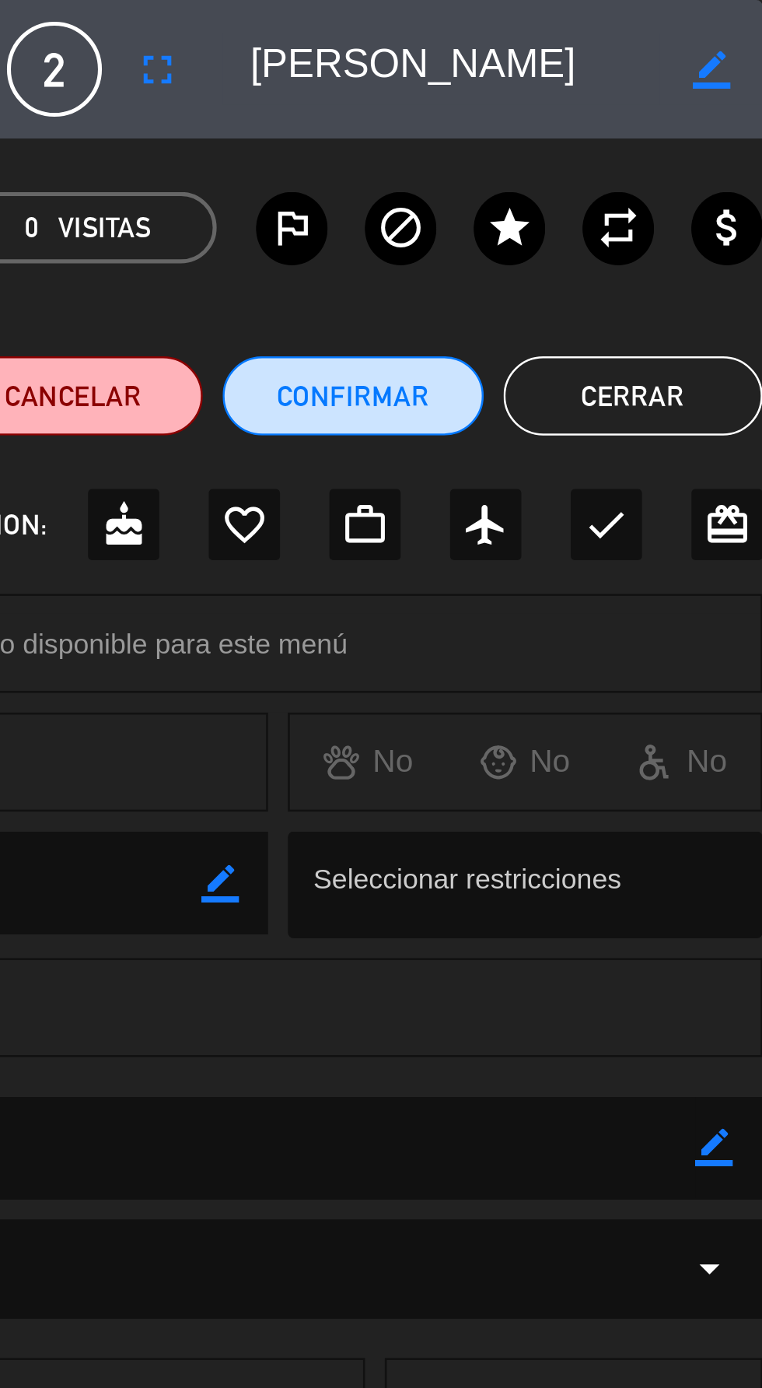
click at [717, 157] on button "Cerrar" at bounding box center [711, 155] width 102 height 31
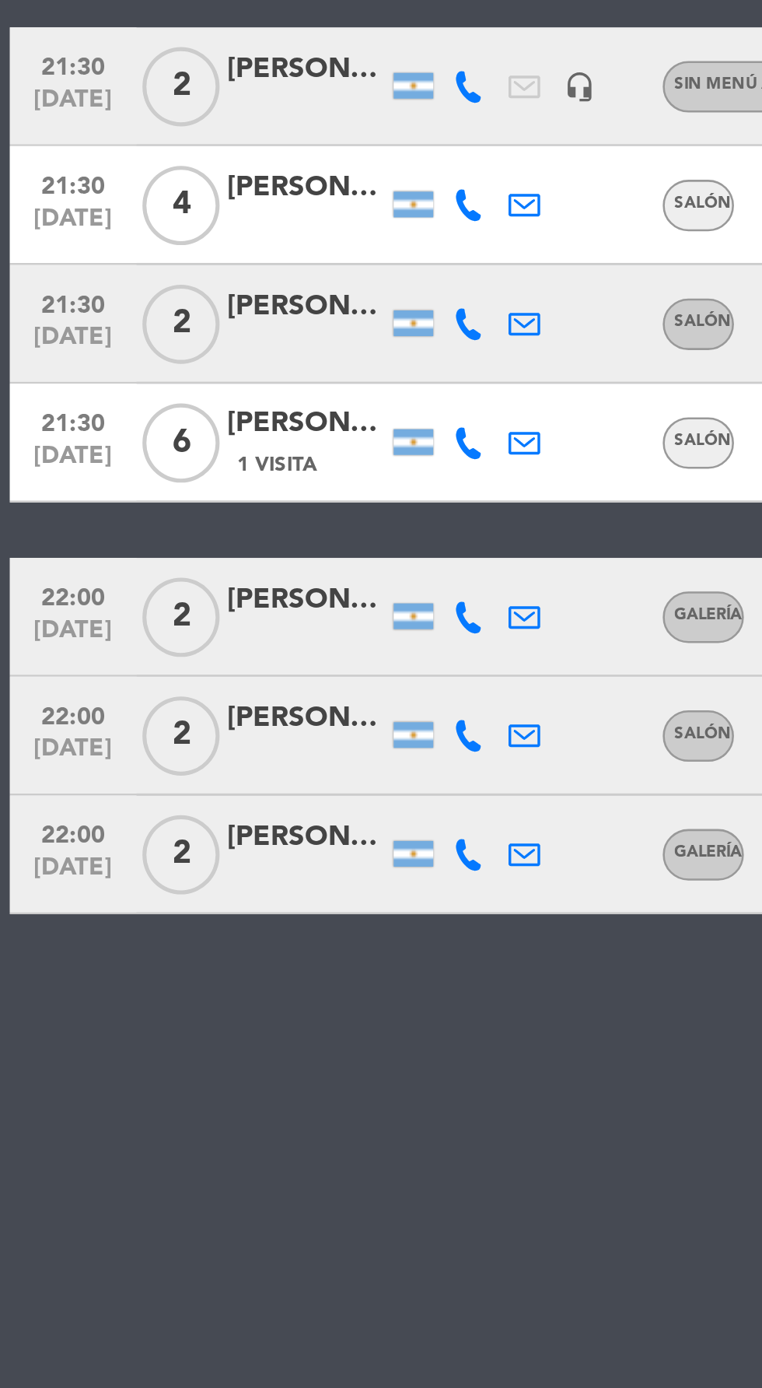
click at [187, 722] on icon at bounding box center [184, 722] width 12 height 12
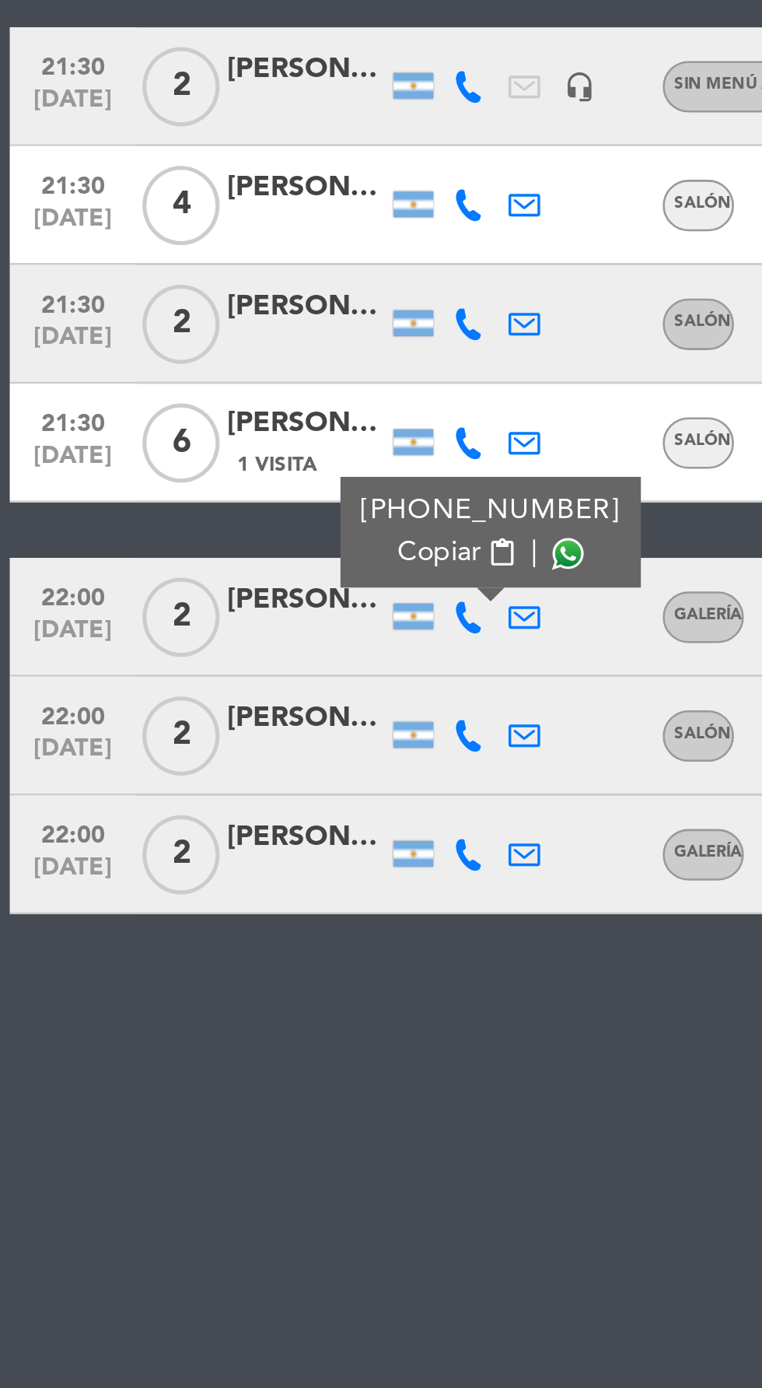
click at [217, 698] on span at bounding box center [223, 697] width 12 height 12
click at [135, 769] on div "[PERSON_NAME]" at bounding box center [120, 762] width 62 height 18
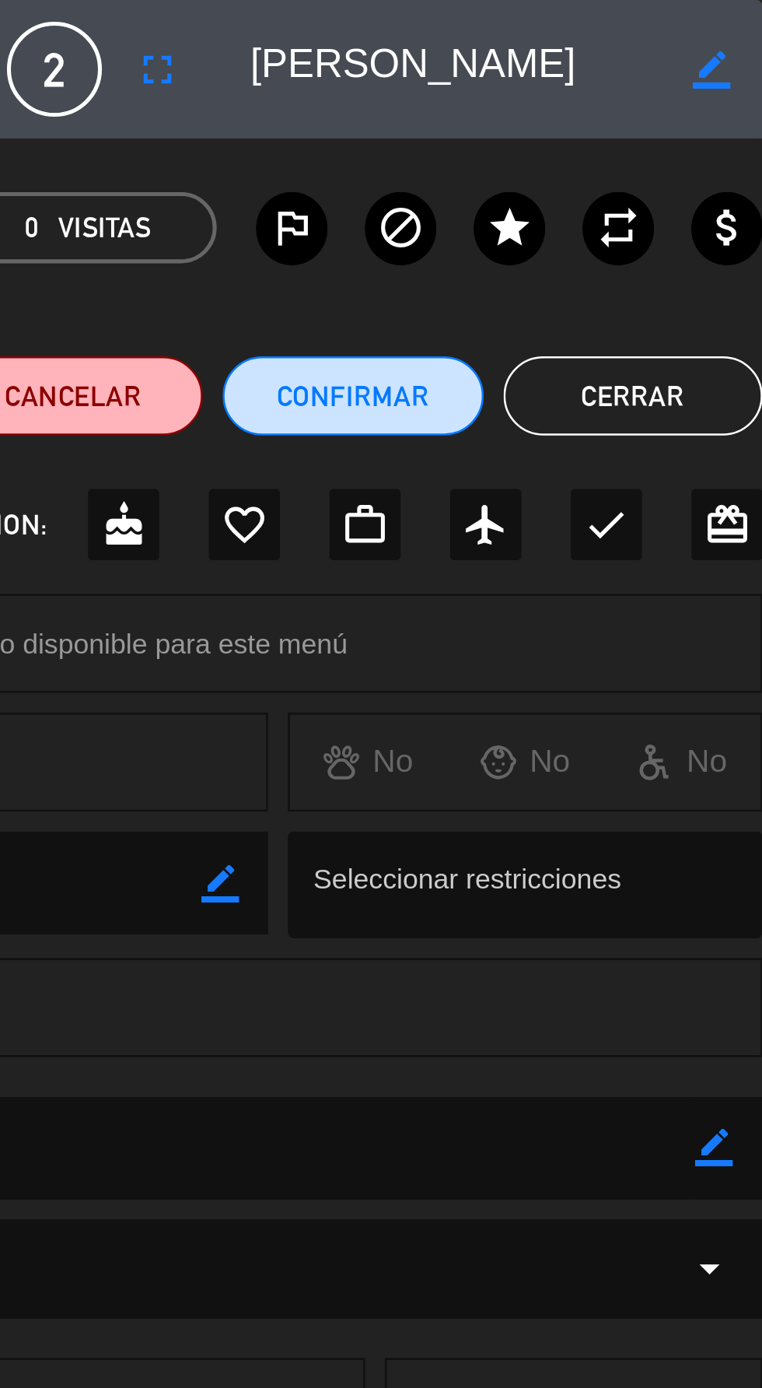
scroll to position [0, 1]
click at [712, 154] on button "Cerrar" at bounding box center [711, 155] width 102 height 31
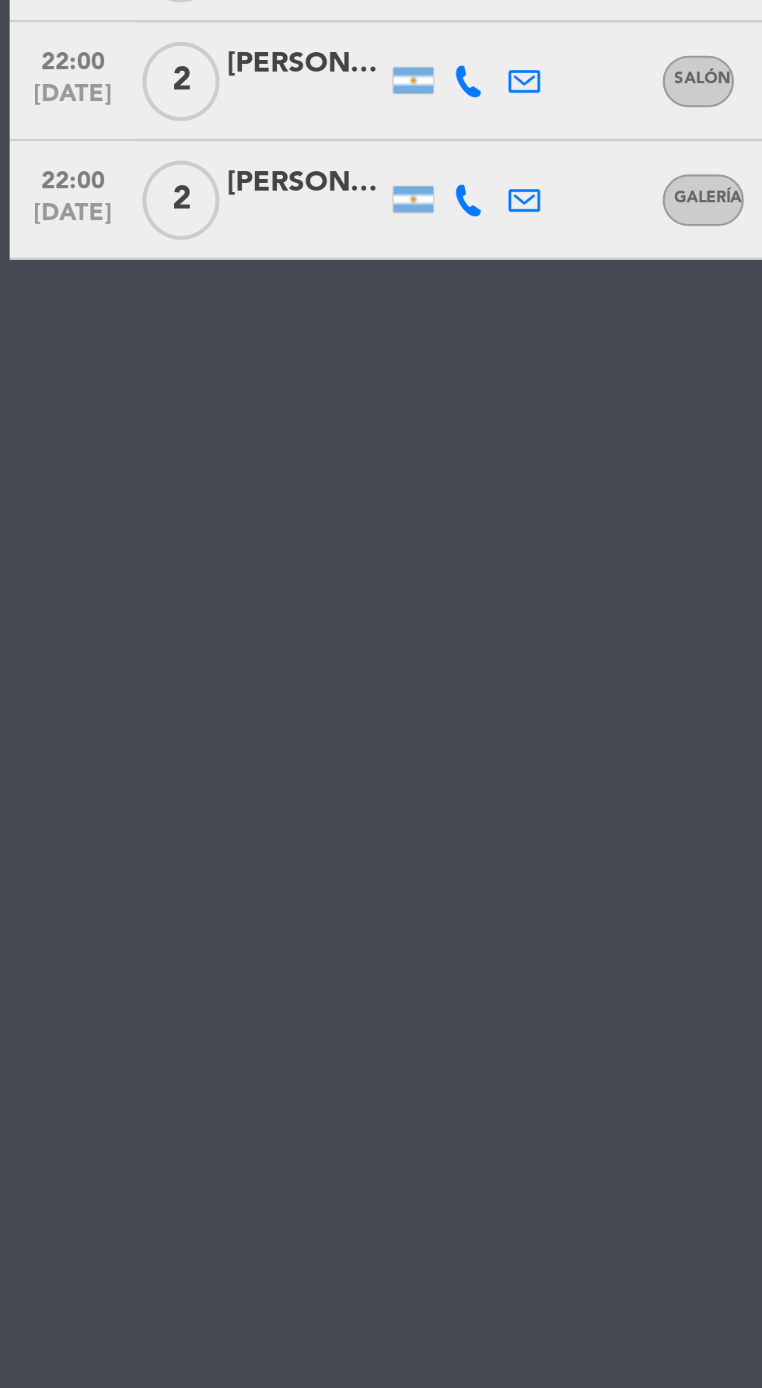
scroll to position [67, 0]
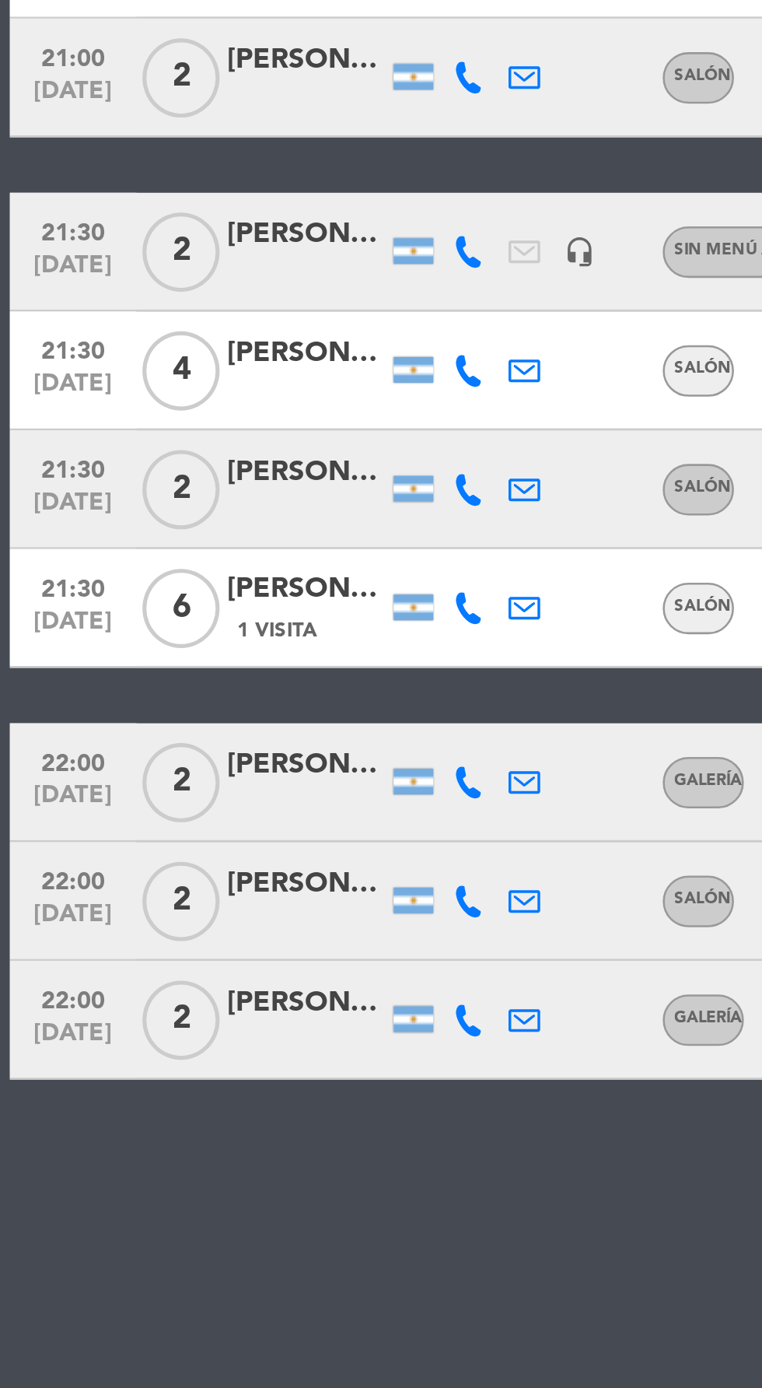
click at [187, 762] on icon at bounding box center [184, 768] width 12 height 12
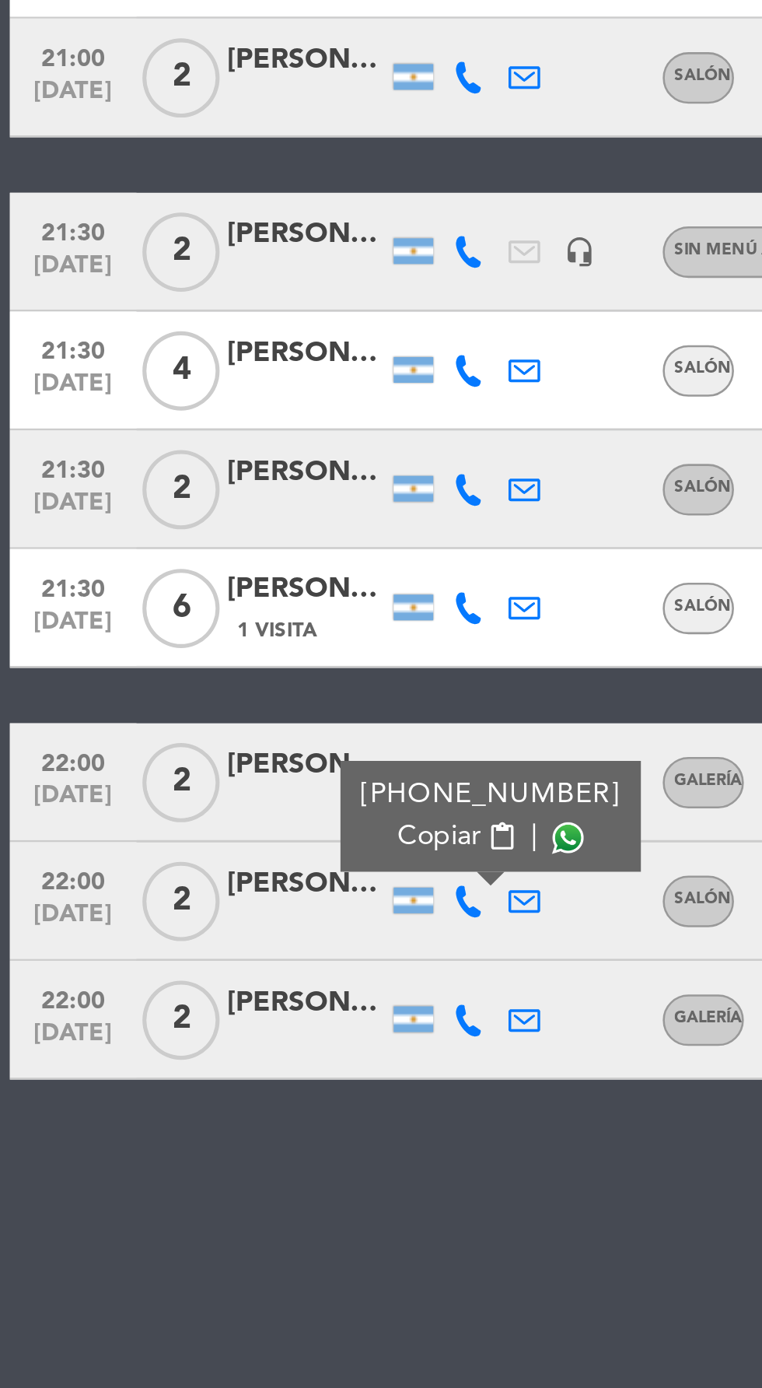
click at [219, 737] on span at bounding box center [223, 743] width 12 height 12
click at [123, 817] on div at bounding box center [120, 823] width 62 height 12
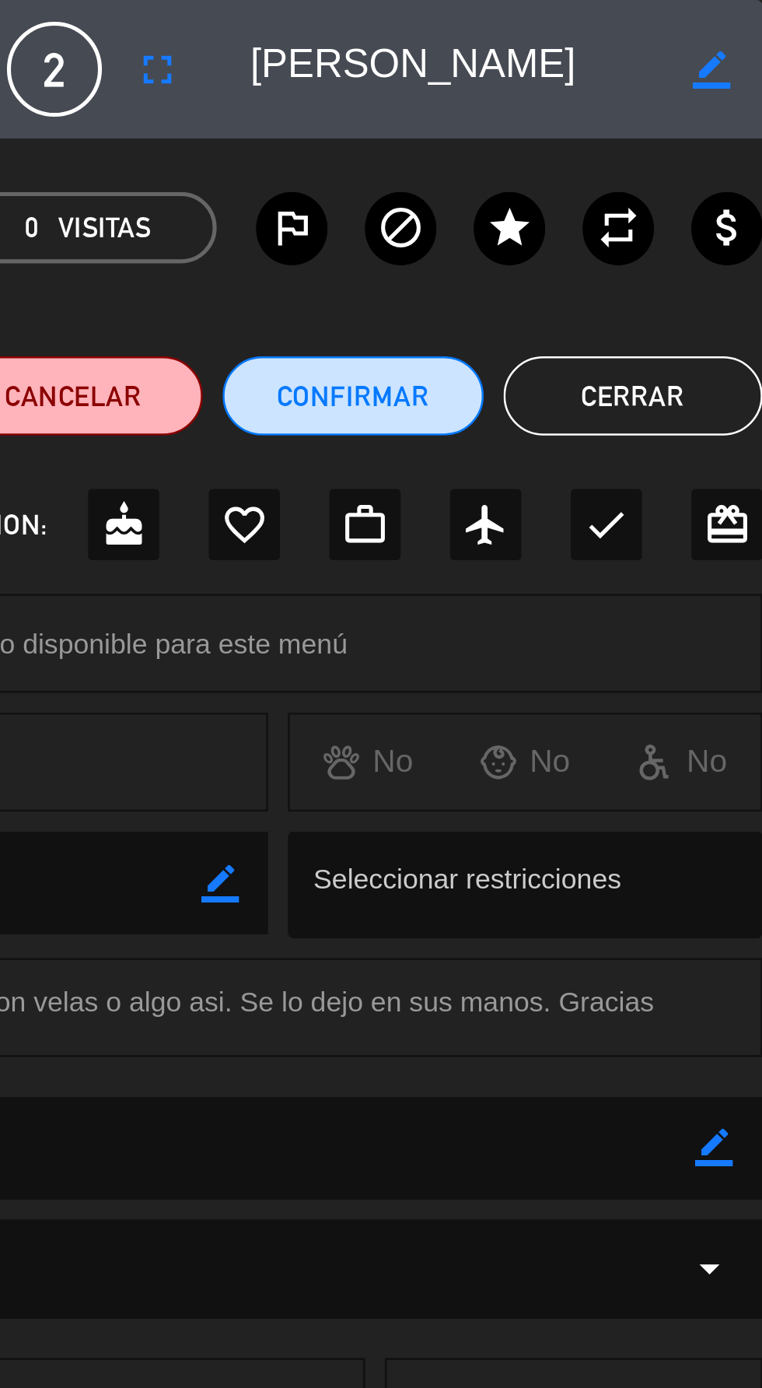
click at [724, 152] on button "Cerrar" at bounding box center [711, 155] width 102 height 31
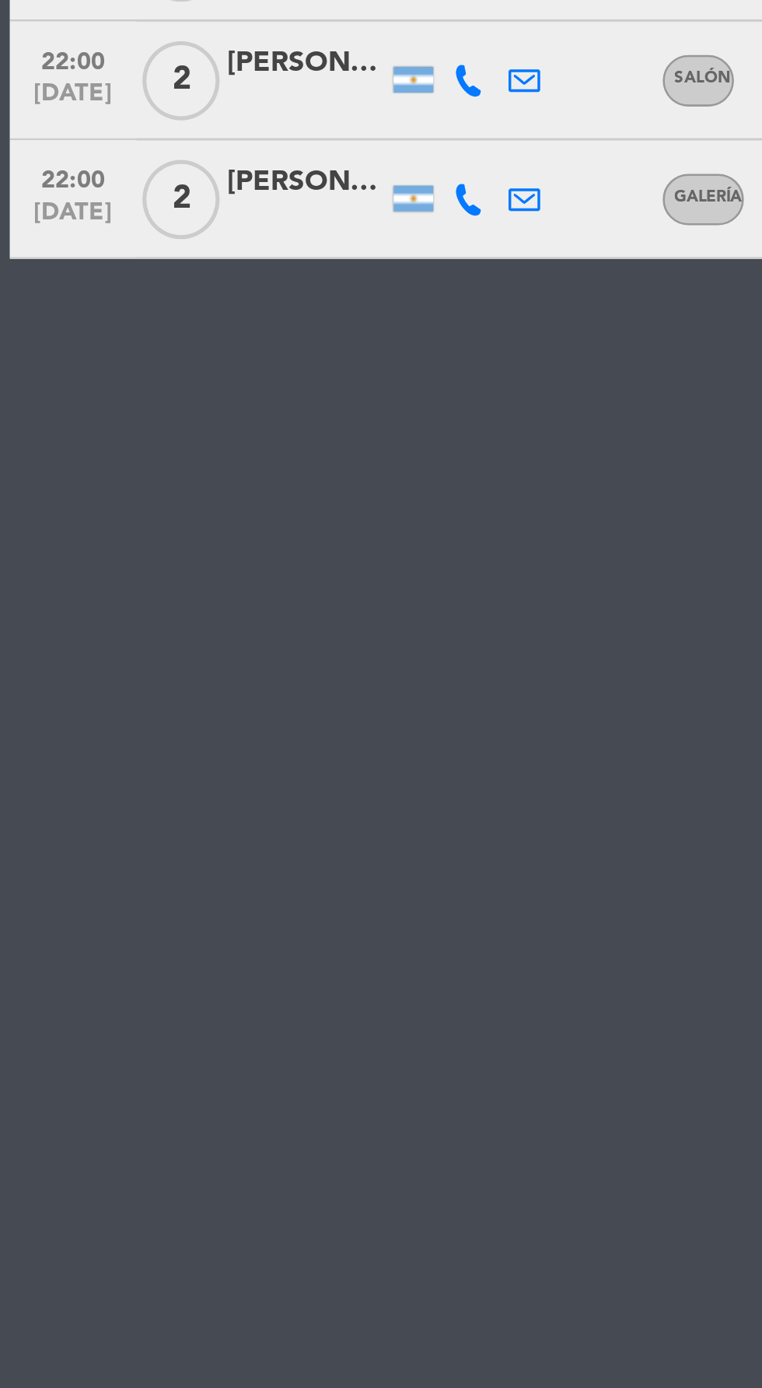
scroll to position [87, 0]
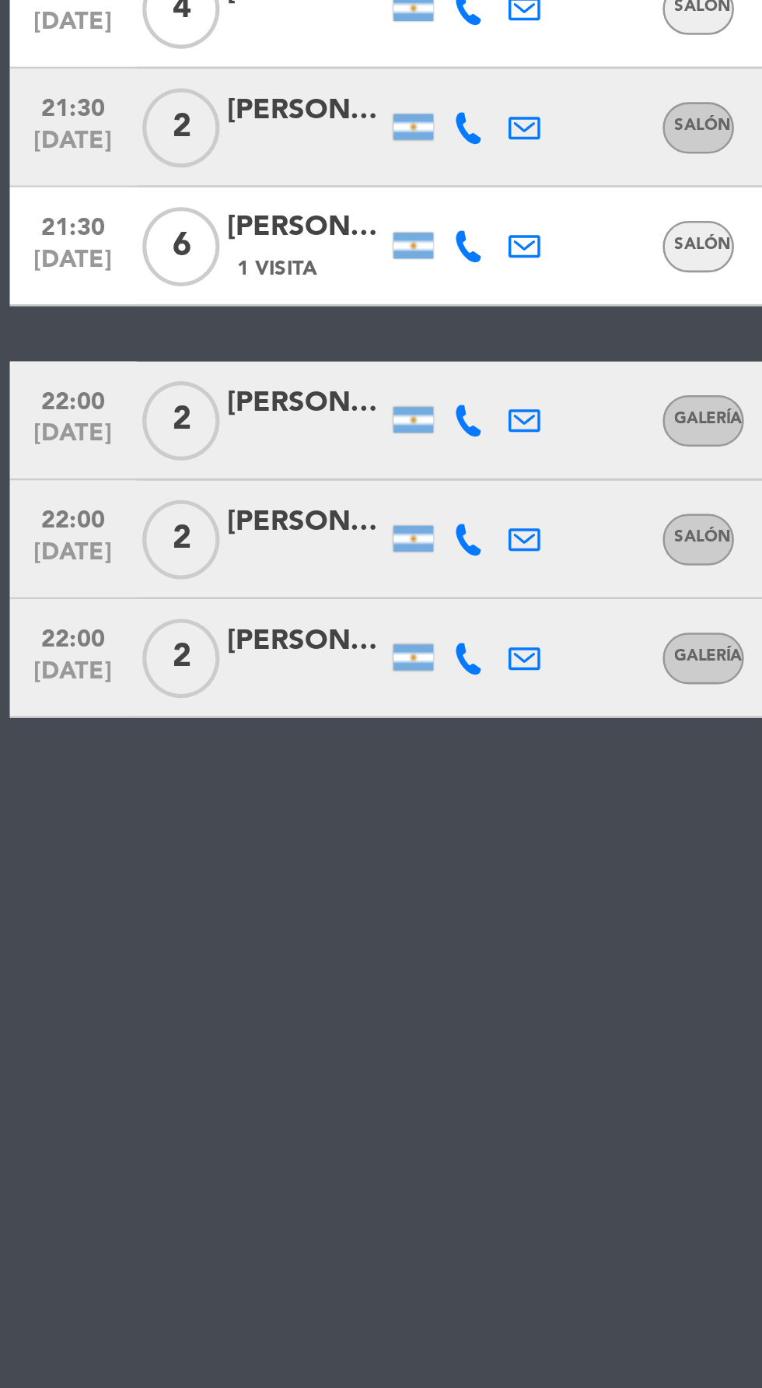
click at [123, 800] on div "[PERSON_NAME]" at bounding box center [120, 809] width 62 height 18
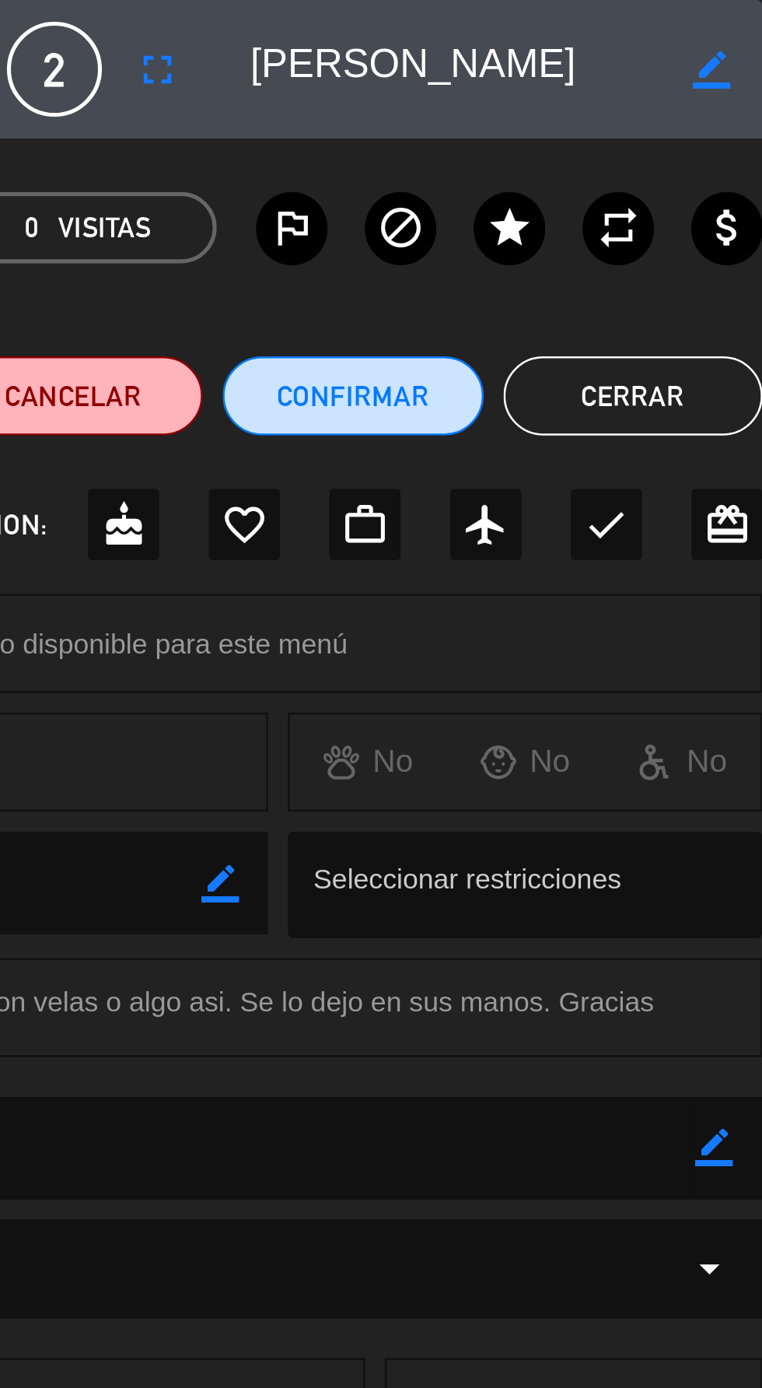
click at [717, 158] on button "Cerrar" at bounding box center [711, 155] width 102 height 31
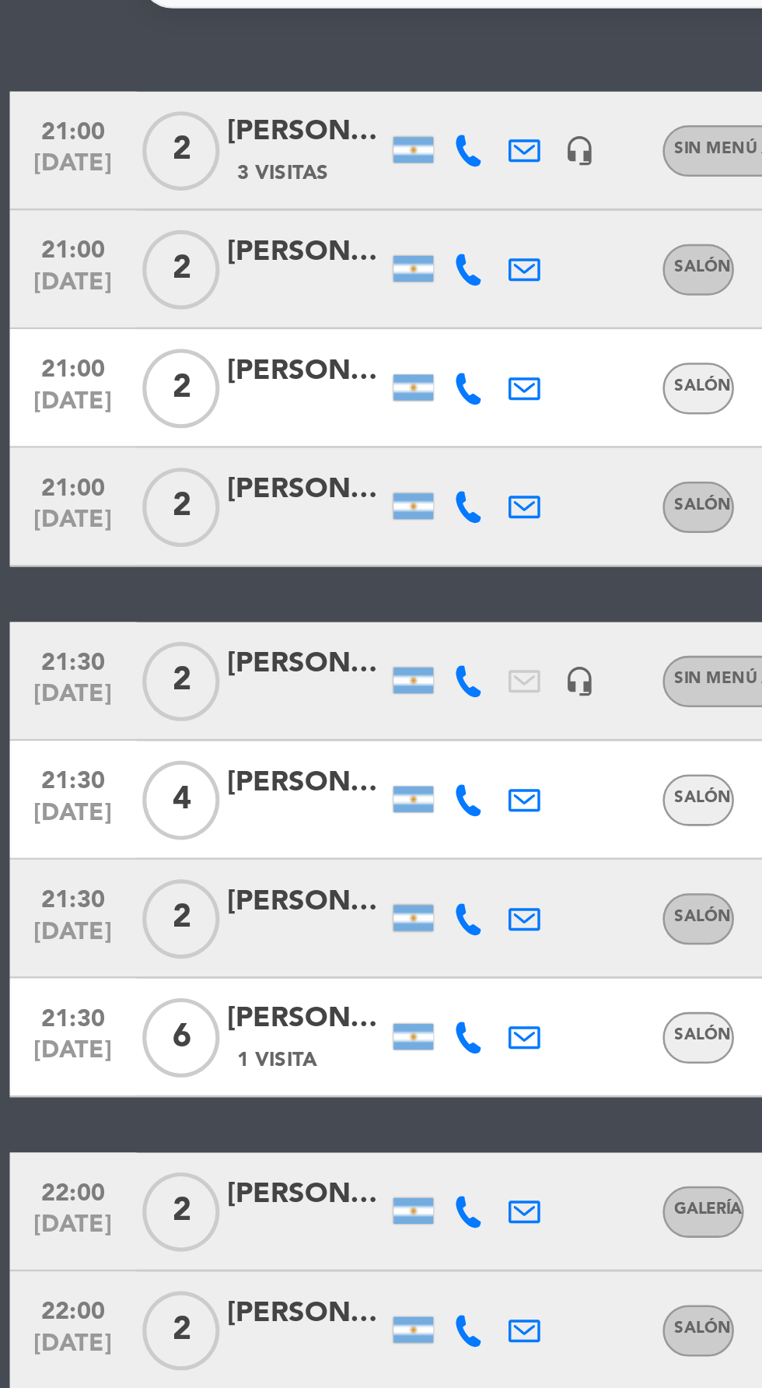
scroll to position [0, 0]
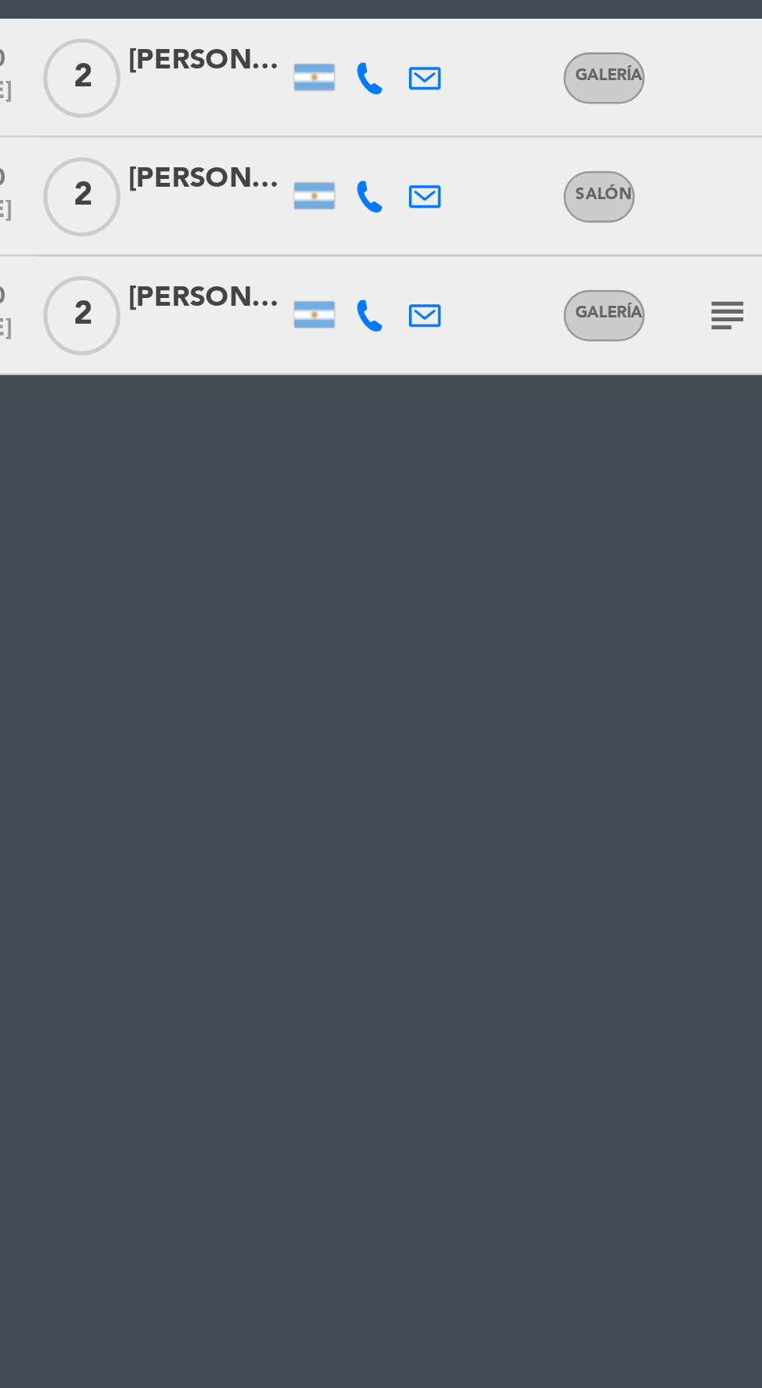
click at [184, 817] on icon at bounding box center [184, 815] width 12 height 12
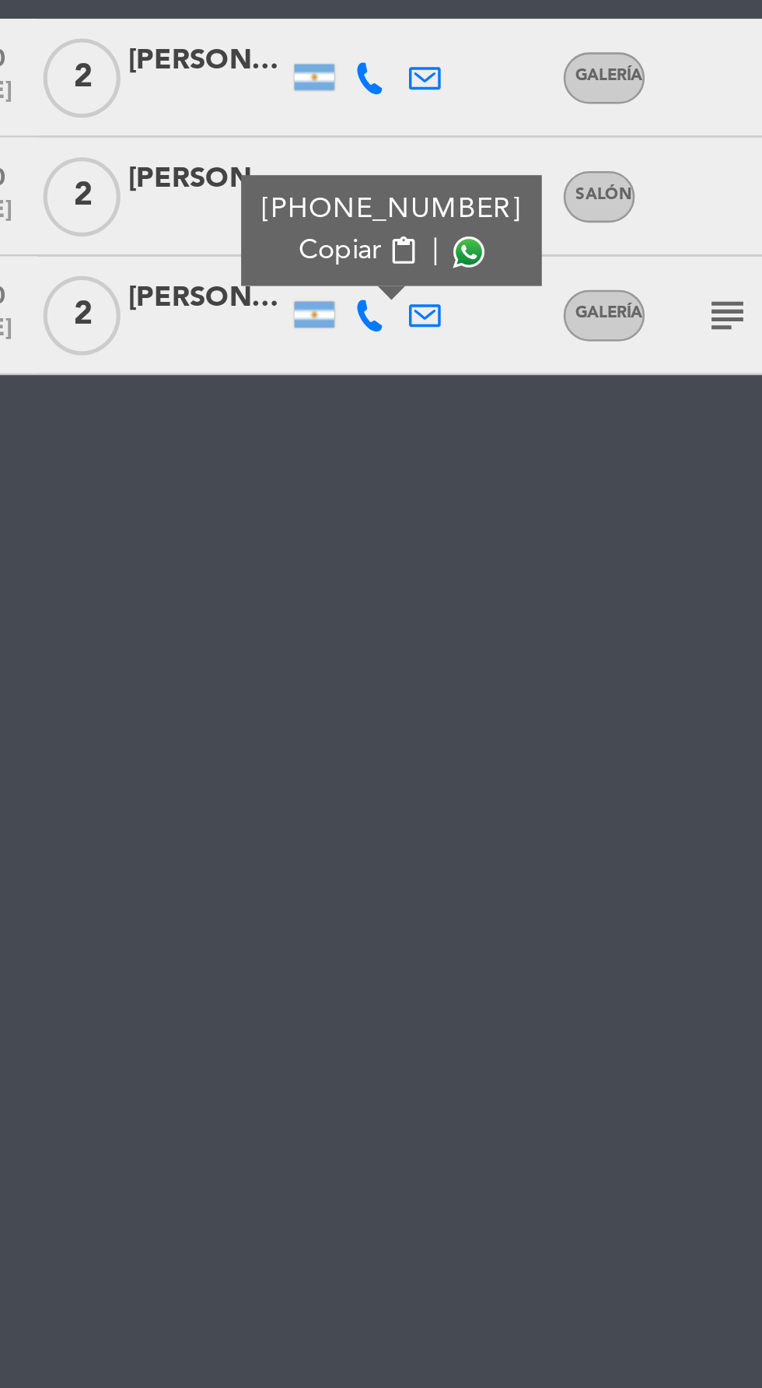
click at [219, 789] on span at bounding box center [223, 790] width 12 height 12
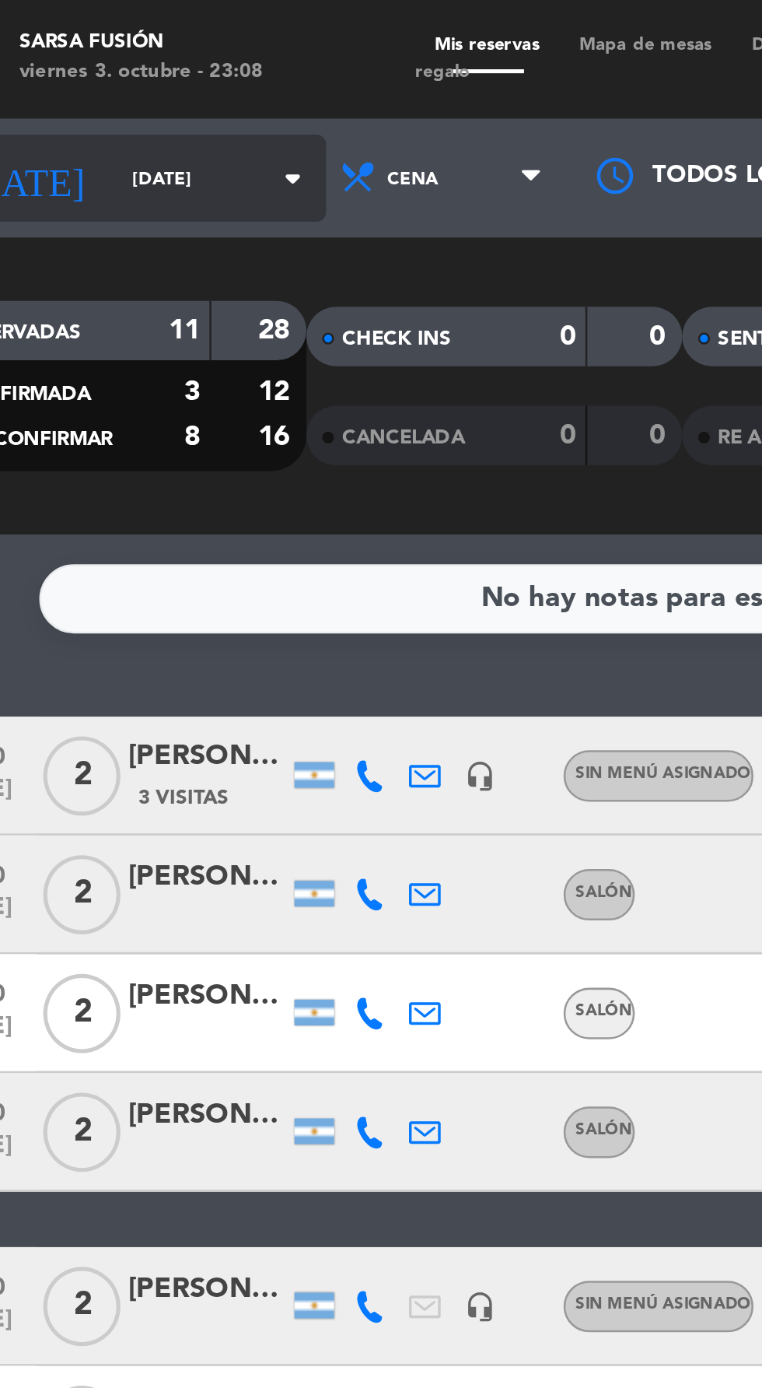
click at [93, 73] on input "[DATE]" at bounding box center [132, 70] width 98 height 24
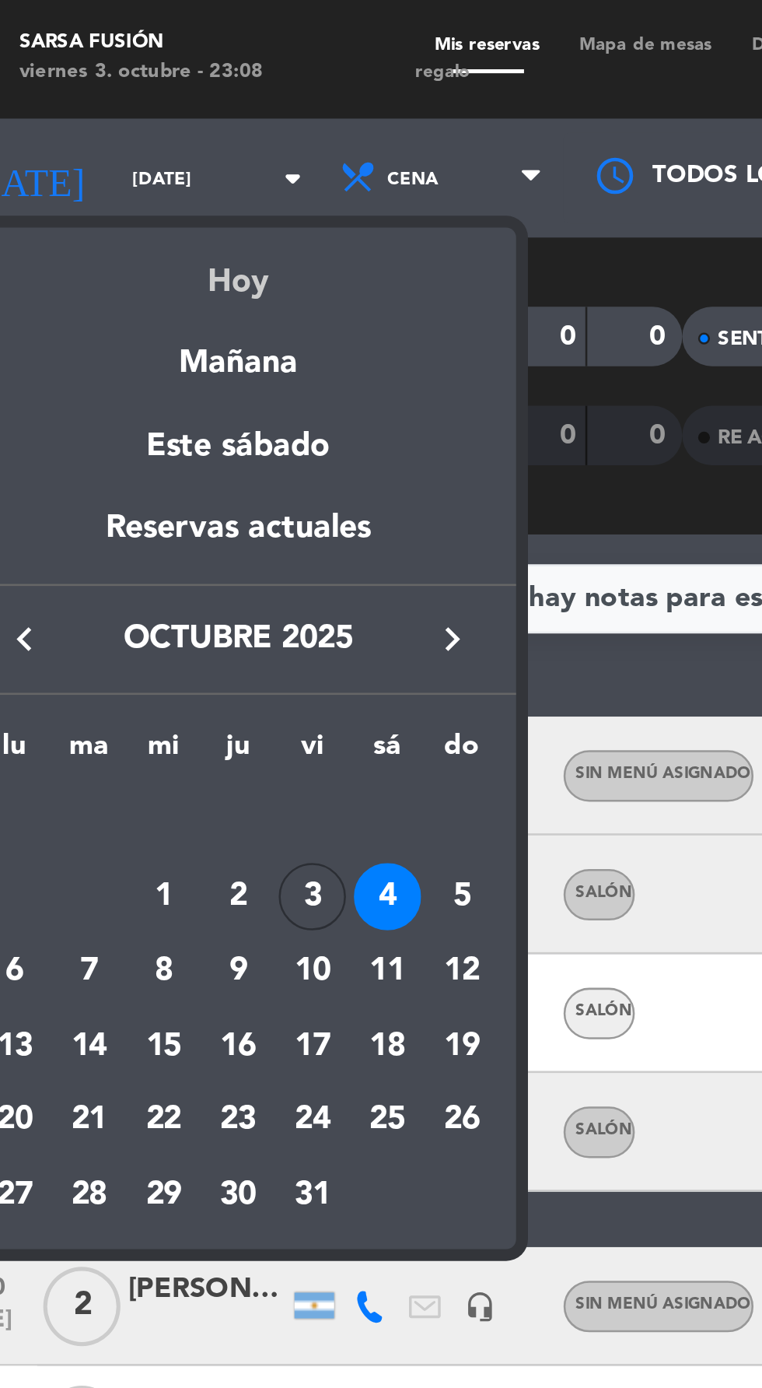
click at [125, 107] on div "Hoy" at bounding box center [133, 105] width 218 height 32
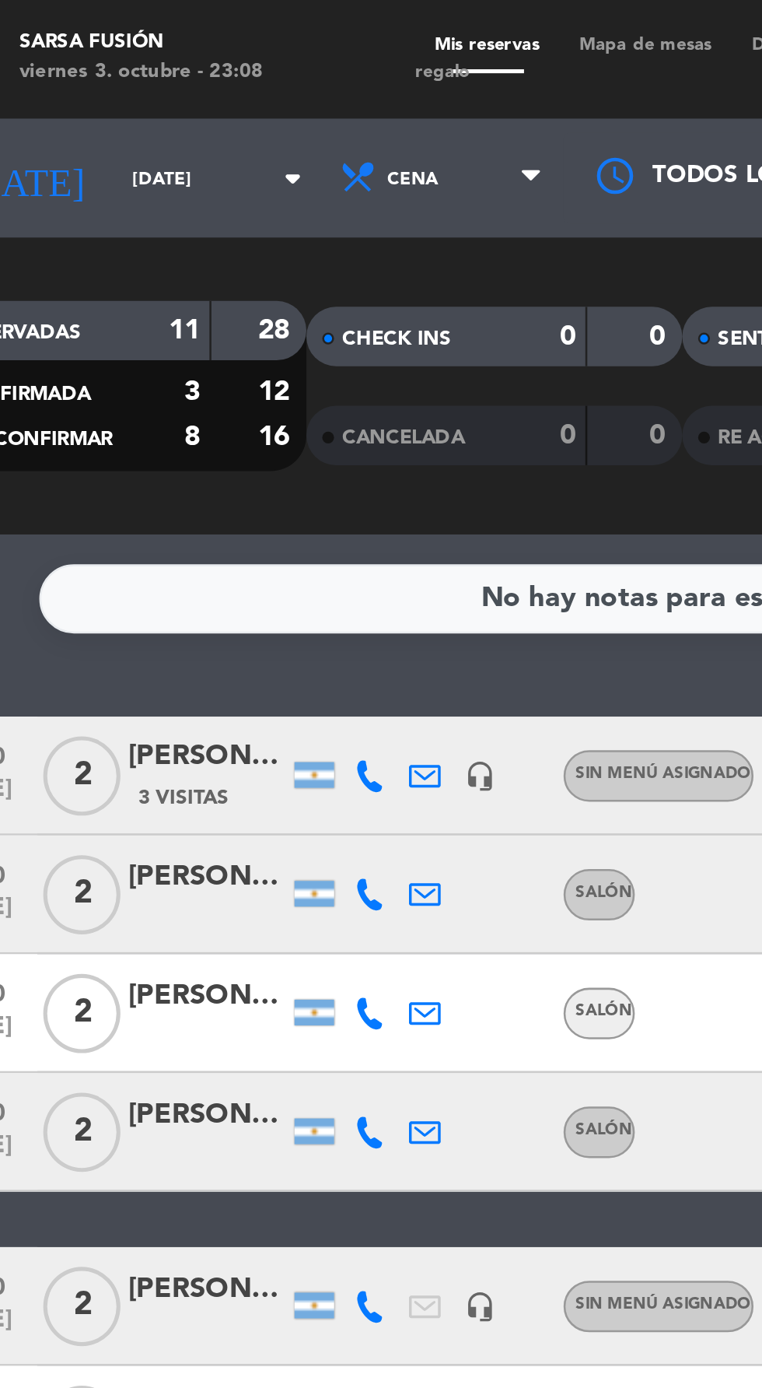
type input "[DATE]"
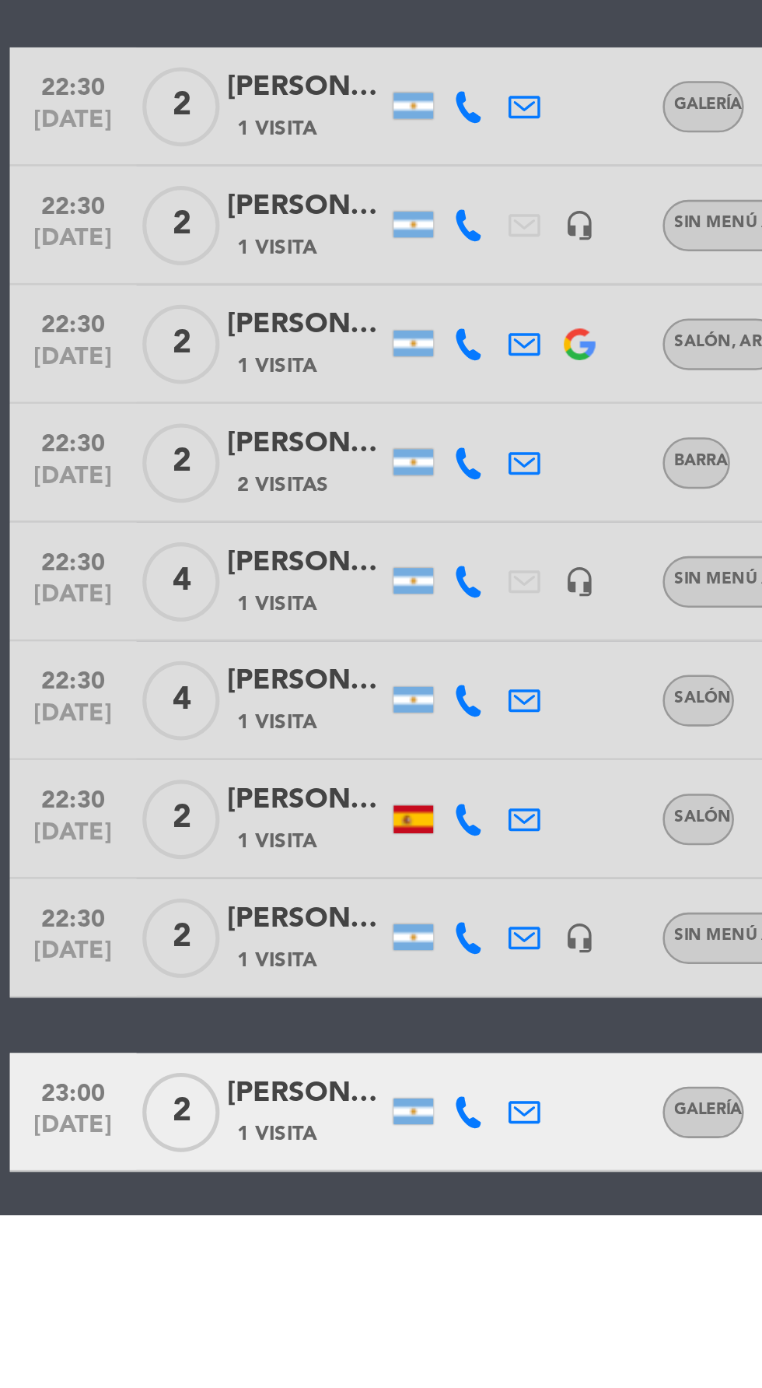
click at [187, 1353] on icon at bounding box center [184, 1347] width 12 height 12
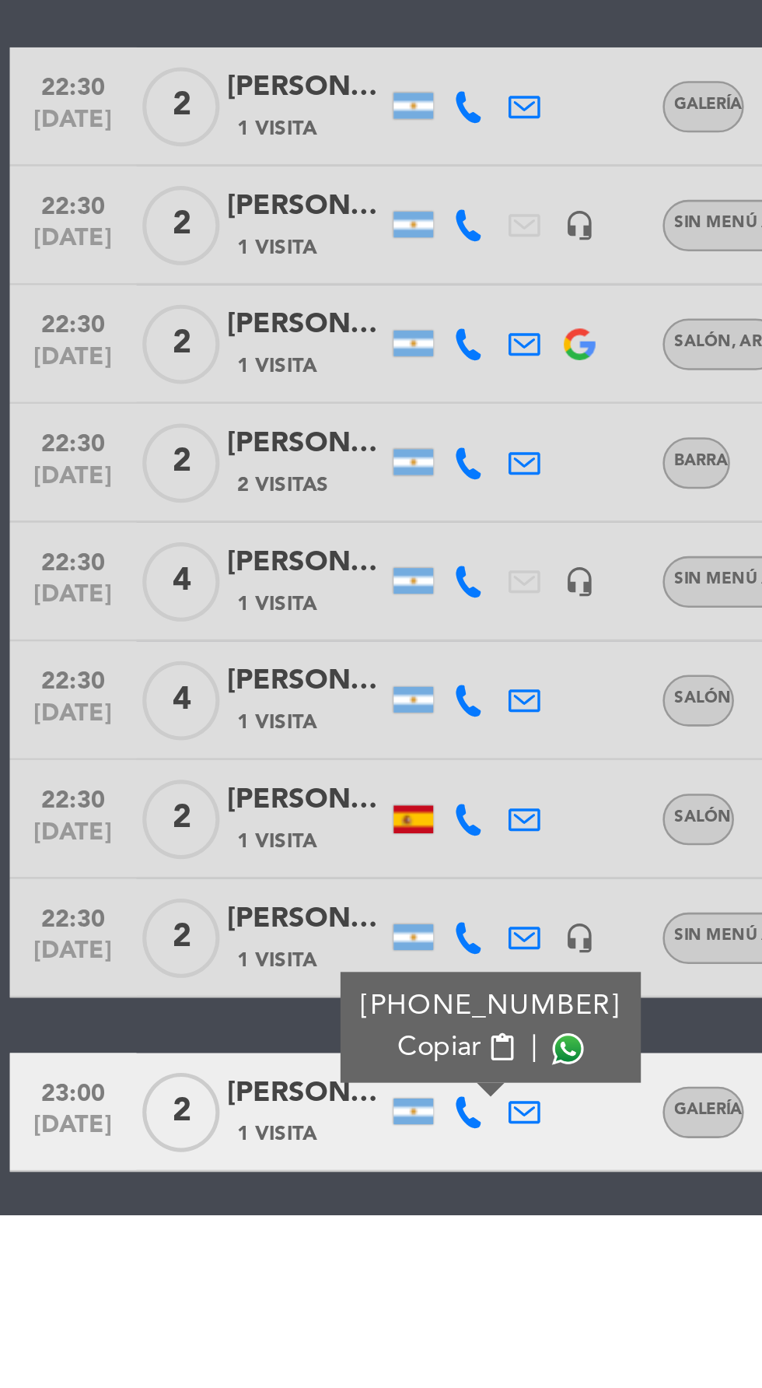
click at [218, 1324] on span at bounding box center [223, 1322] width 12 height 12
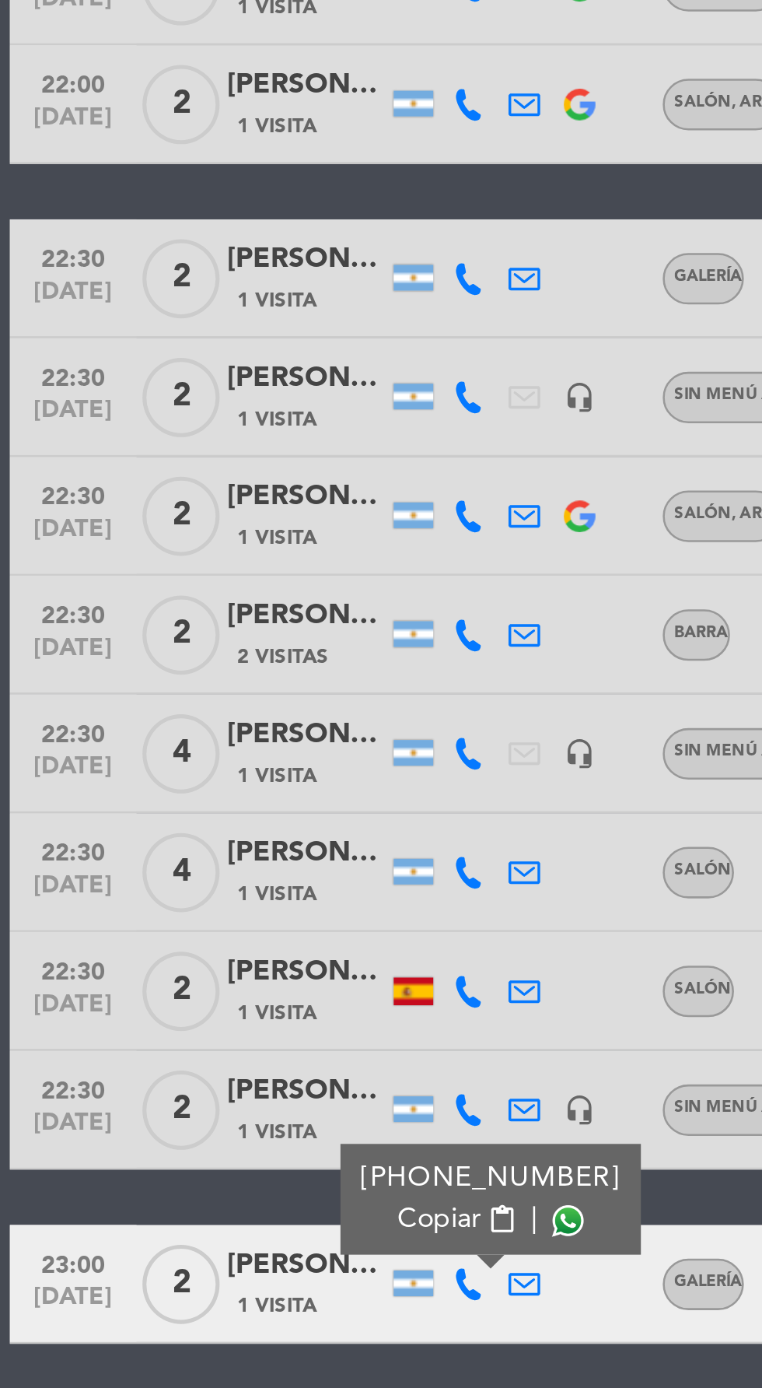
scroll to position [100, 0]
click at [218, 1316] on span at bounding box center [223, 1322] width 12 height 12
